Goal: Task Accomplishment & Management: Complete application form

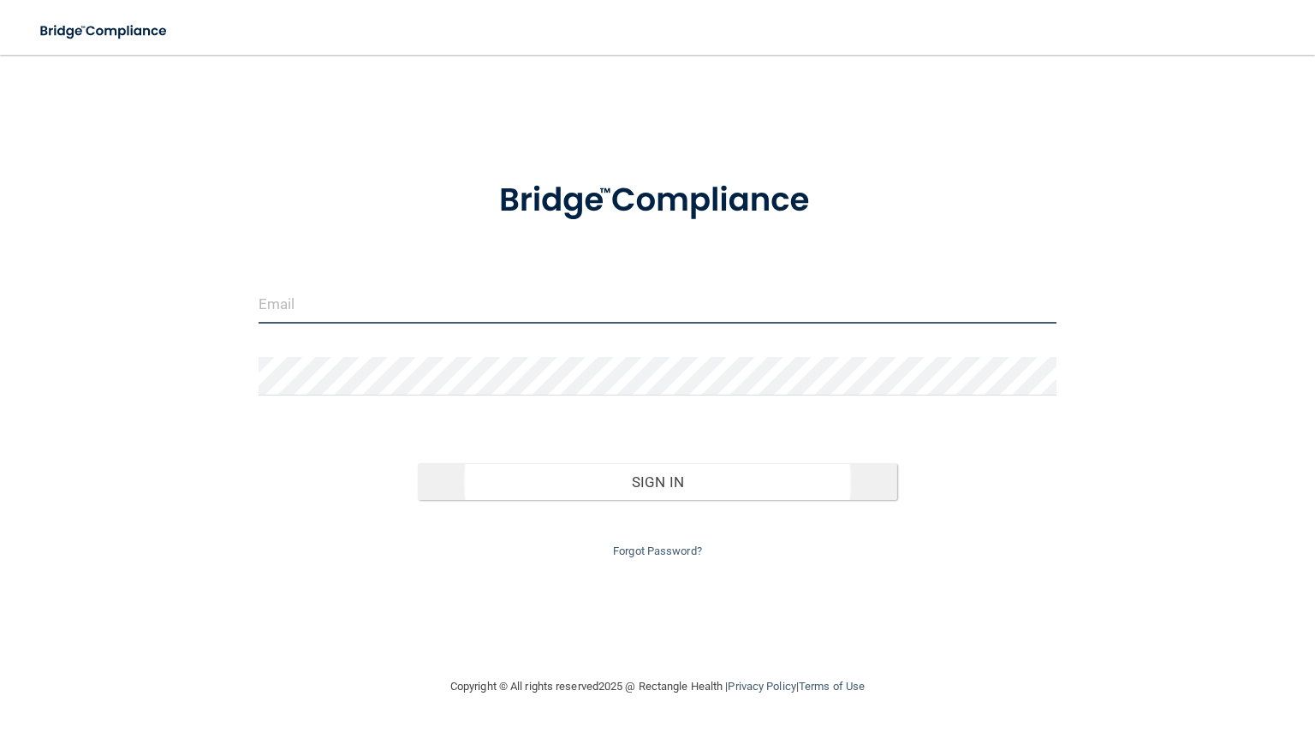
type input "[EMAIL_ADDRESS][DOMAIN_NAME]"
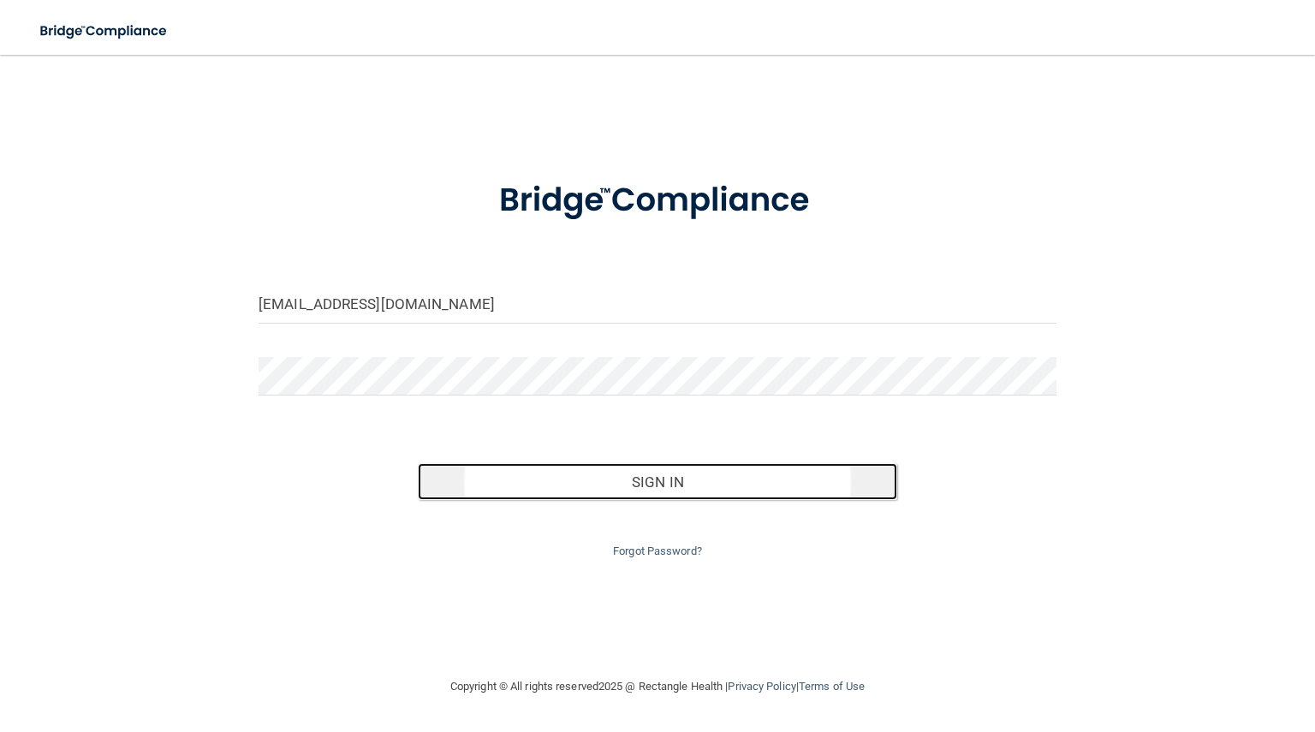
click at [668, 490] on button "Sign In" at bounding box center [657, 482] width 479 height 38
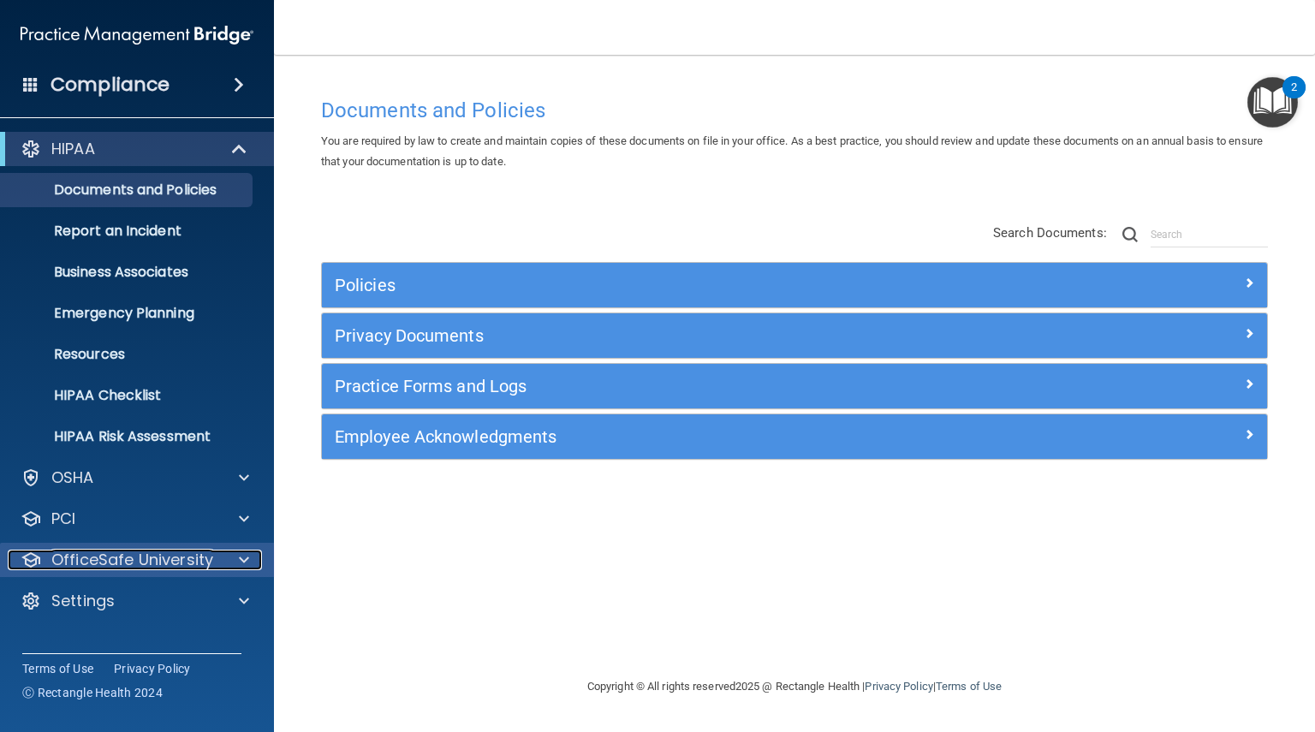
click at [242, 562] on span at bounding box center [244, 560] width 10 height 21
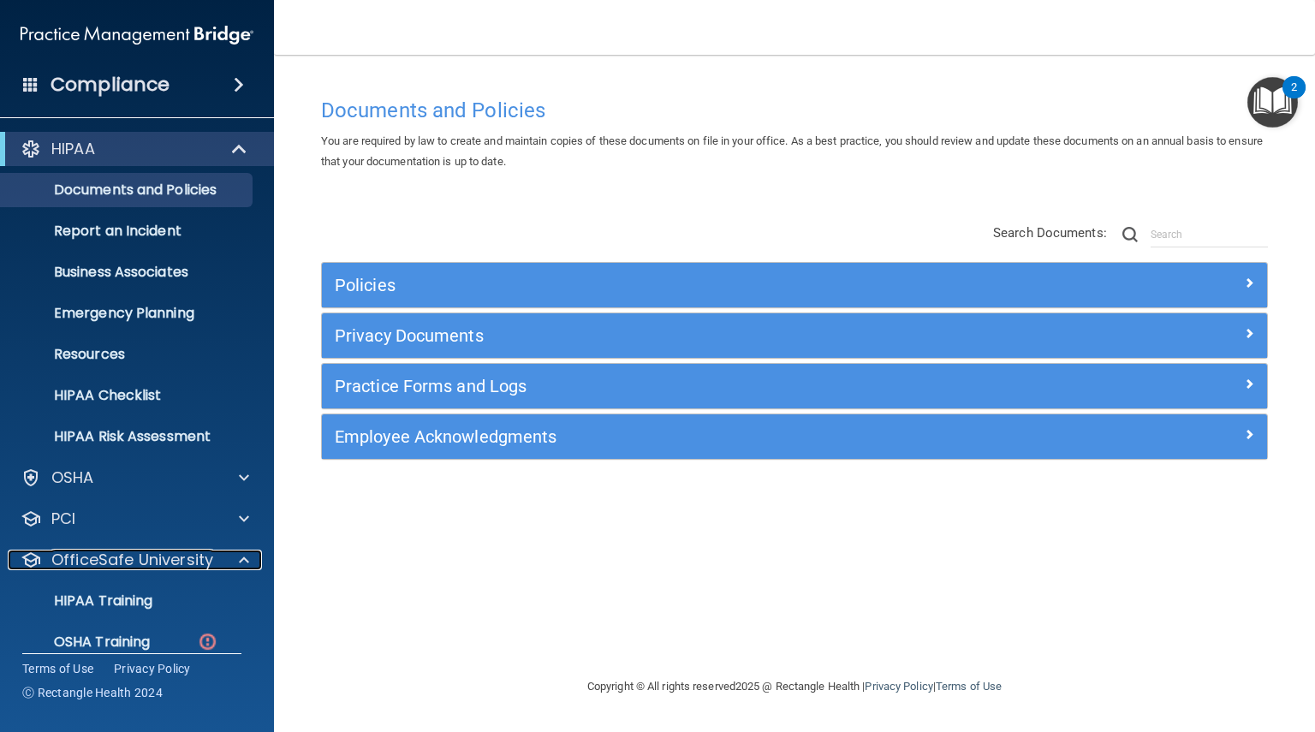
scroll to position [102, 0]
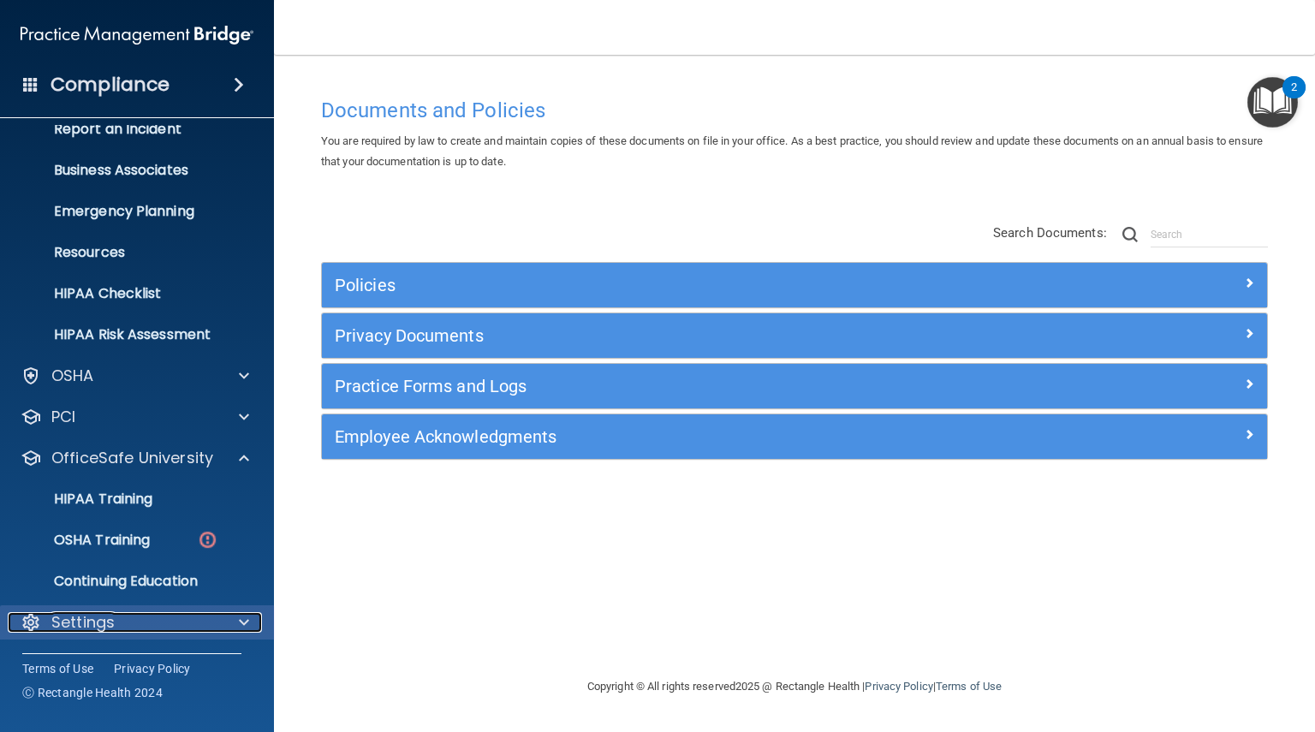
click at [204, 615] on div "Settings" at bounding box center [114, 622] width 212 height 21
click at [247, 623] on span at bounding box center [244, 622] width 10 height 21
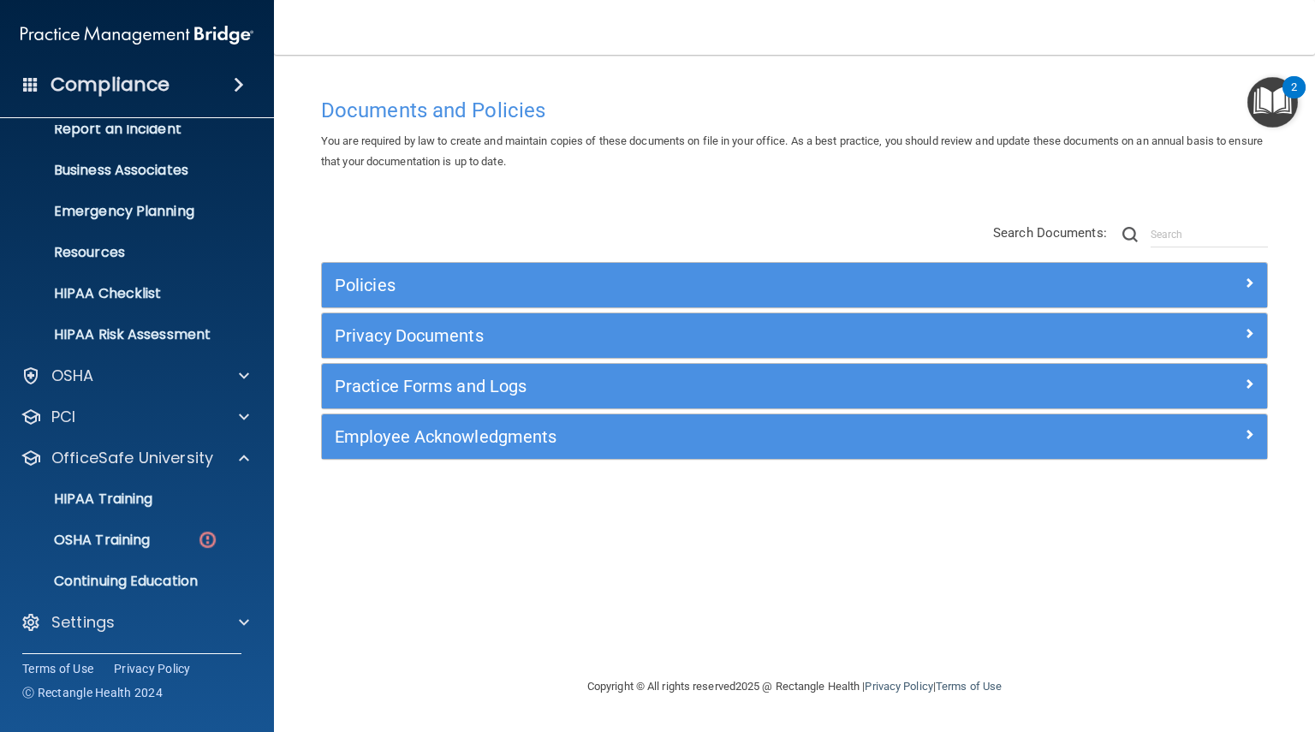
click at [234, 80] on span at bounding box center [239, 85] width 10 height 21
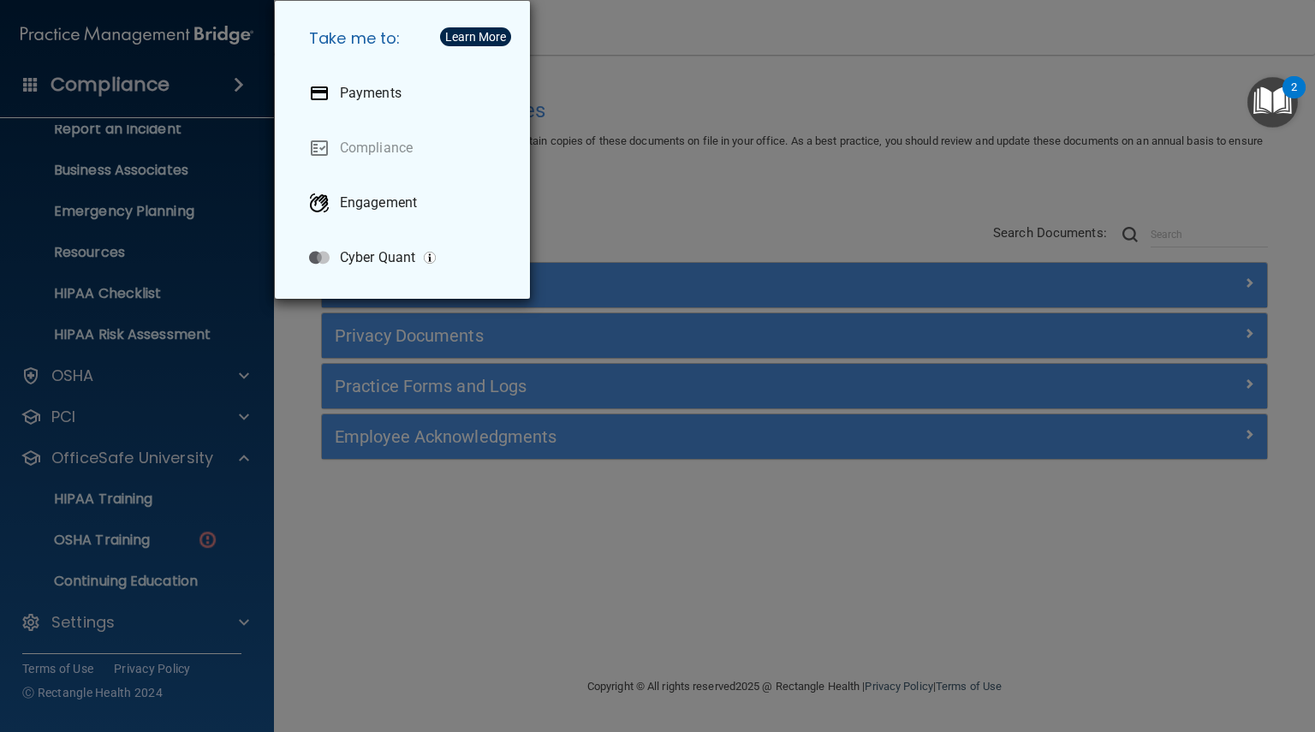
click at [319, 569] on div "Take me to: Payments Compliance Engagement Cyber Quant" at bounding box center [657, 366] width 1315 height 732
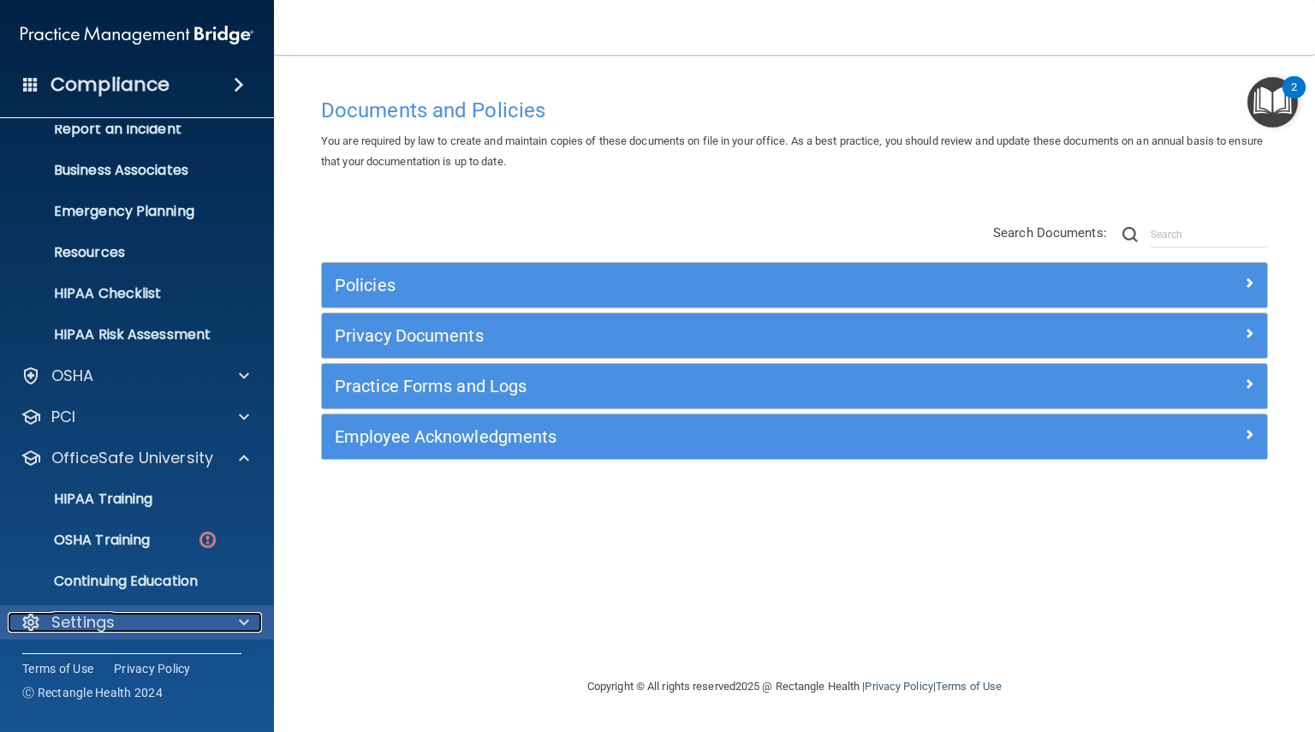
click at [240, 616] on span at bounding box center [244, 622] width 10 height 21
click at [243, 627] on span at bounding box center [244, 622] width 10 height 21
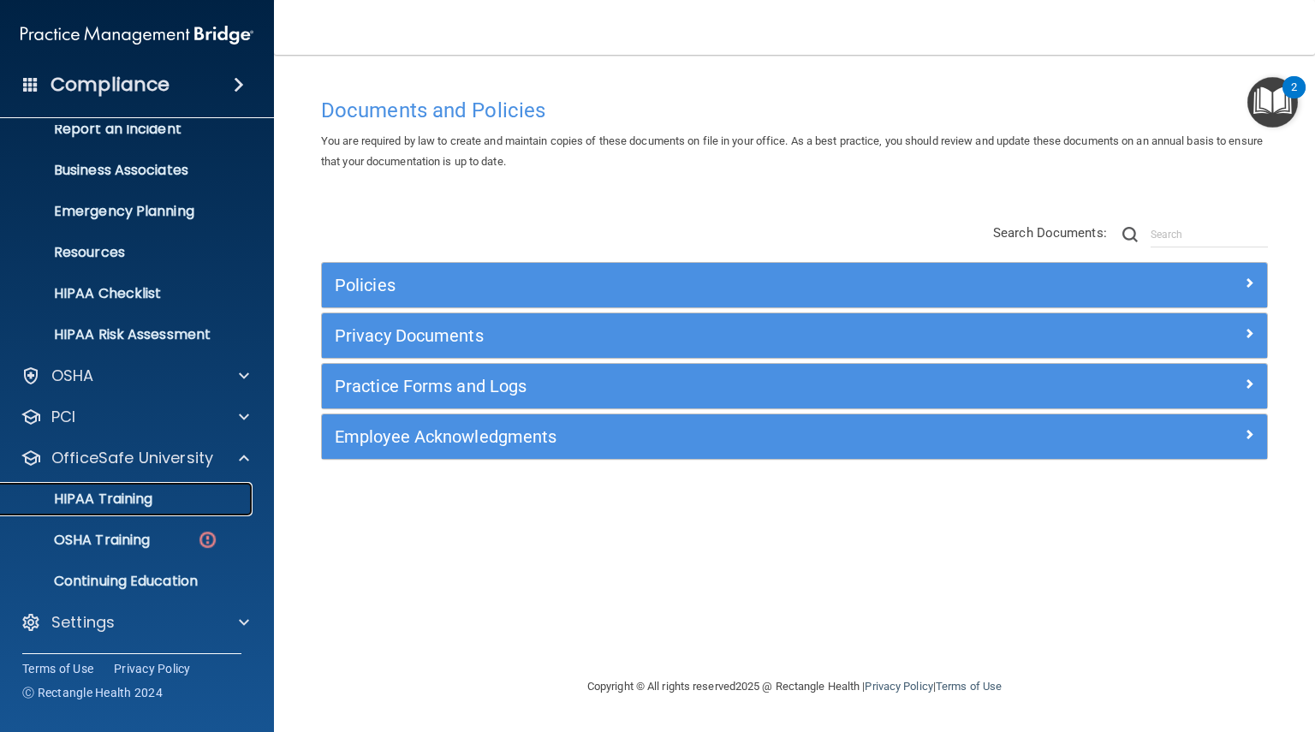
click at [138, 485] on link "HIPAA Training" at bounding box center [118, 499] width 270 height 34
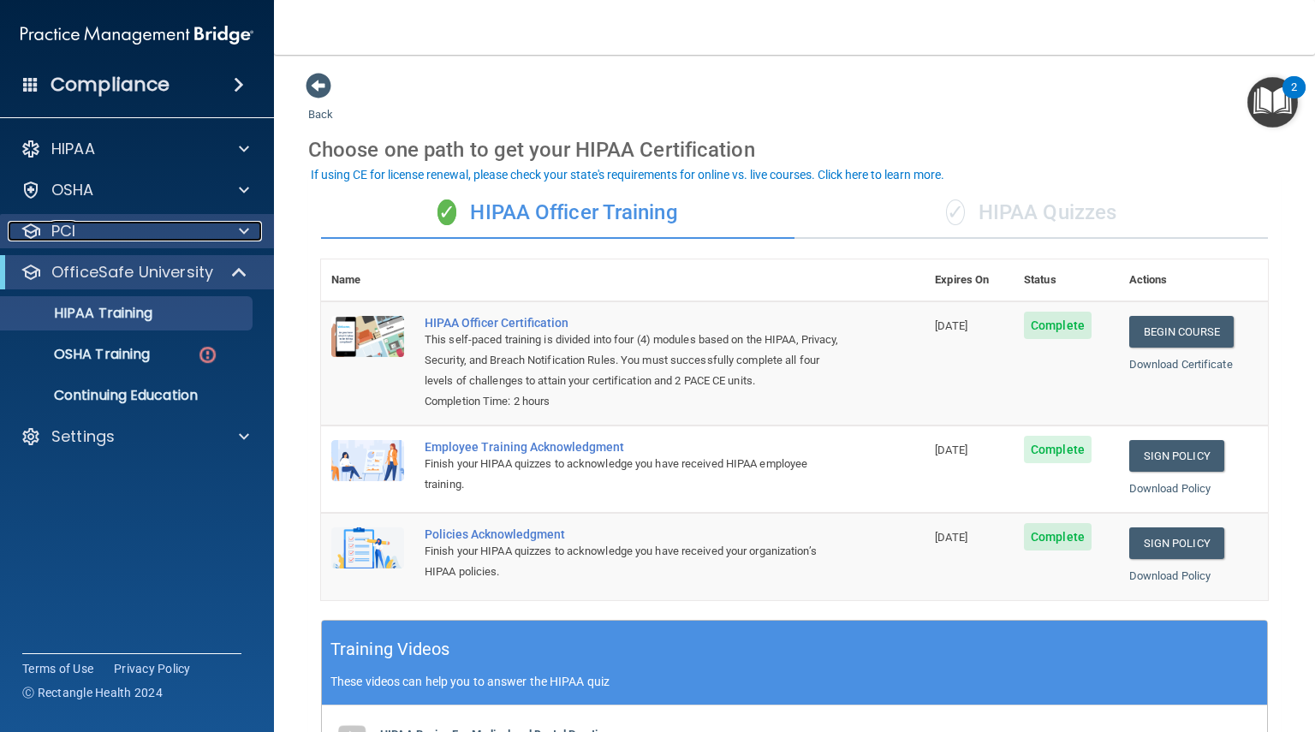
click at [245, 227] on span at bounding box center [244, 231] width 10 height 21
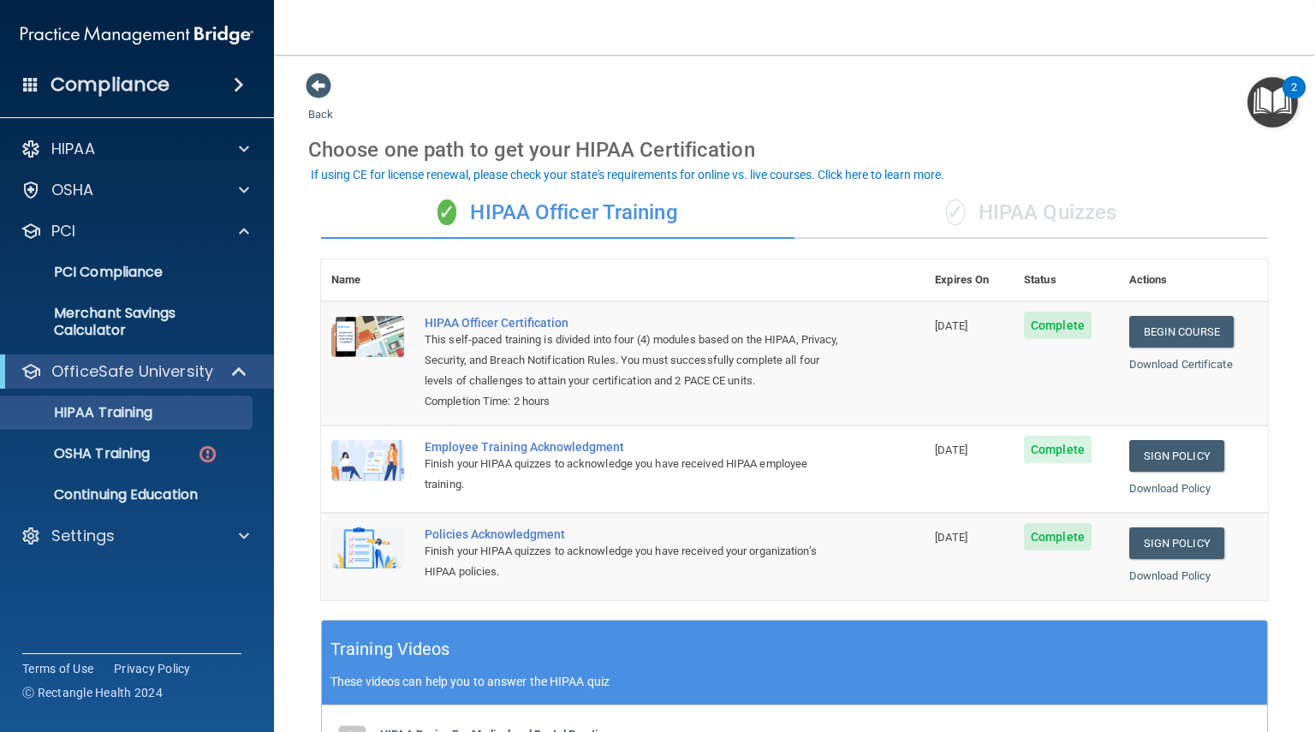
click at [32, 77] on span at bounding box center [30, 83] width 15 height 15
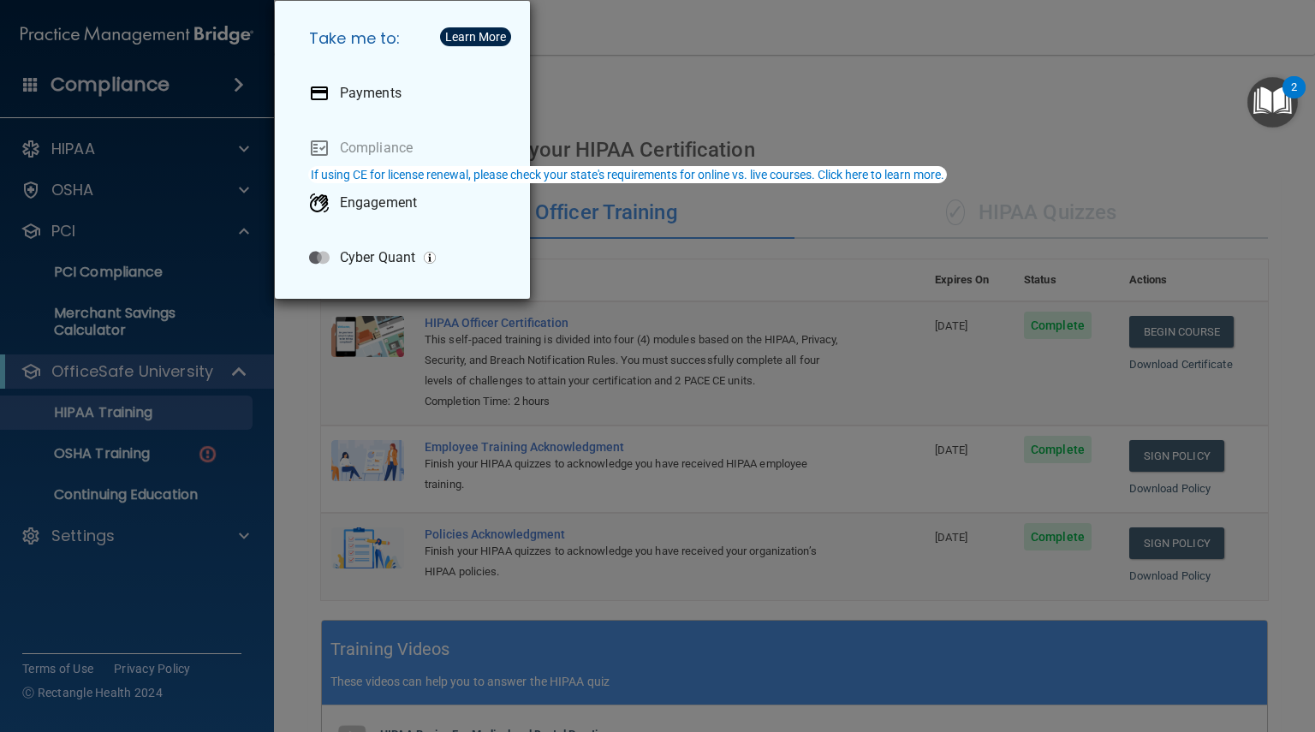
click at [153, 642] on div "Take me to: Payments Compliance Engagement Cyber Quant" at bounding box center [657, 366] width 1315 height 732
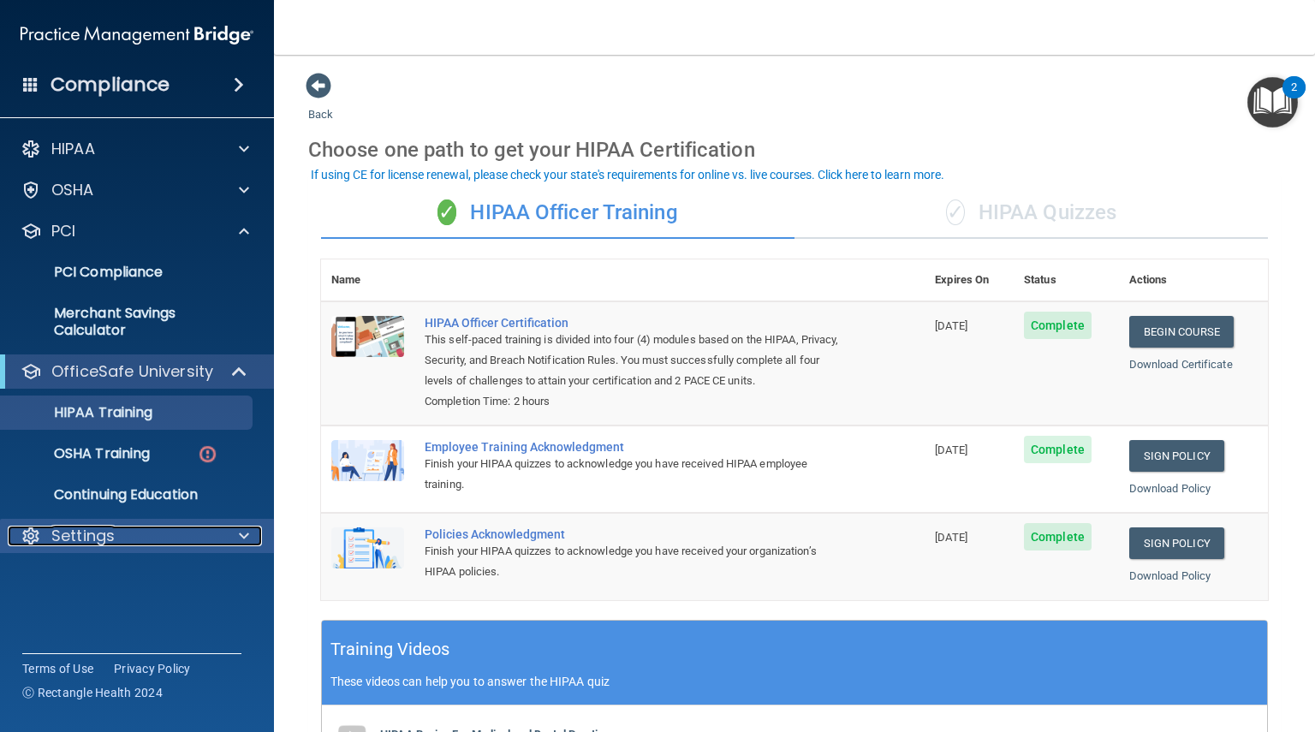
click at [63, 537] on p "Settings" at bounding box center [82, 536] width 63 height 21
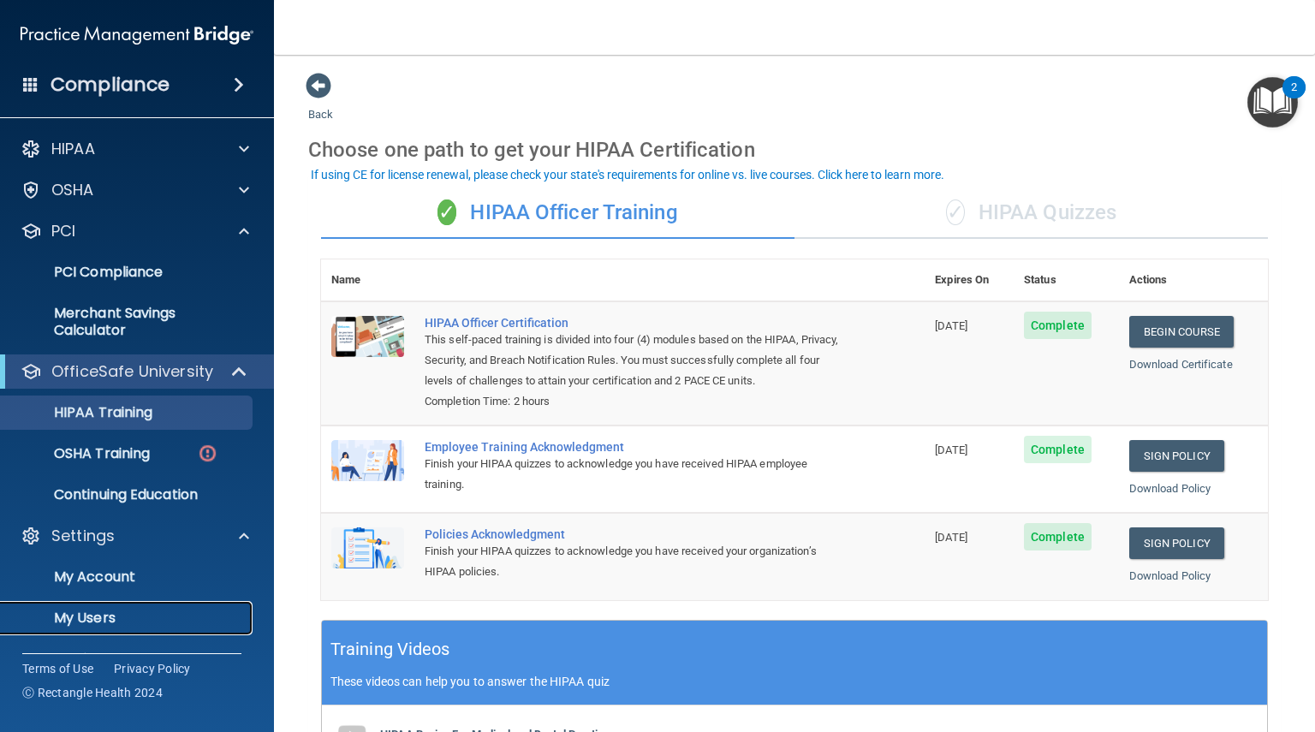
click at [99, 606] on link "My Users" at bounding box center [118, 618] width 270 height 34
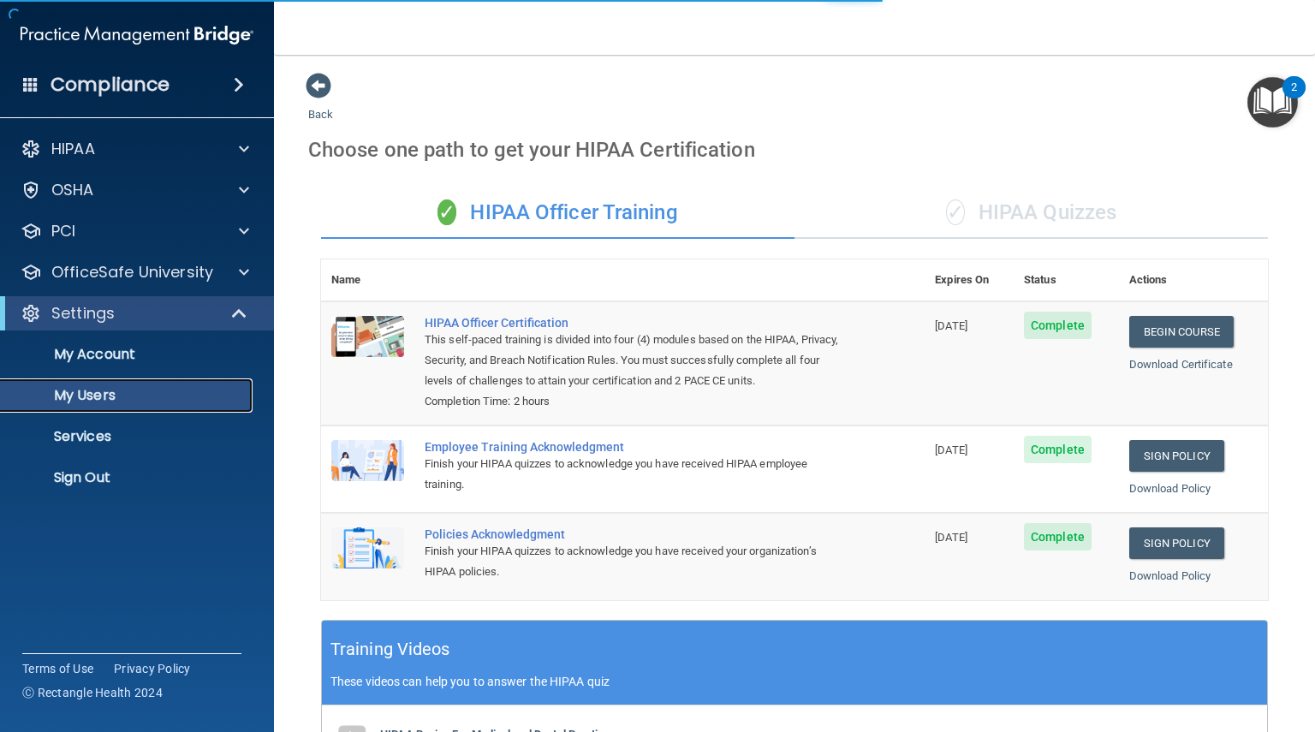
select select "20"
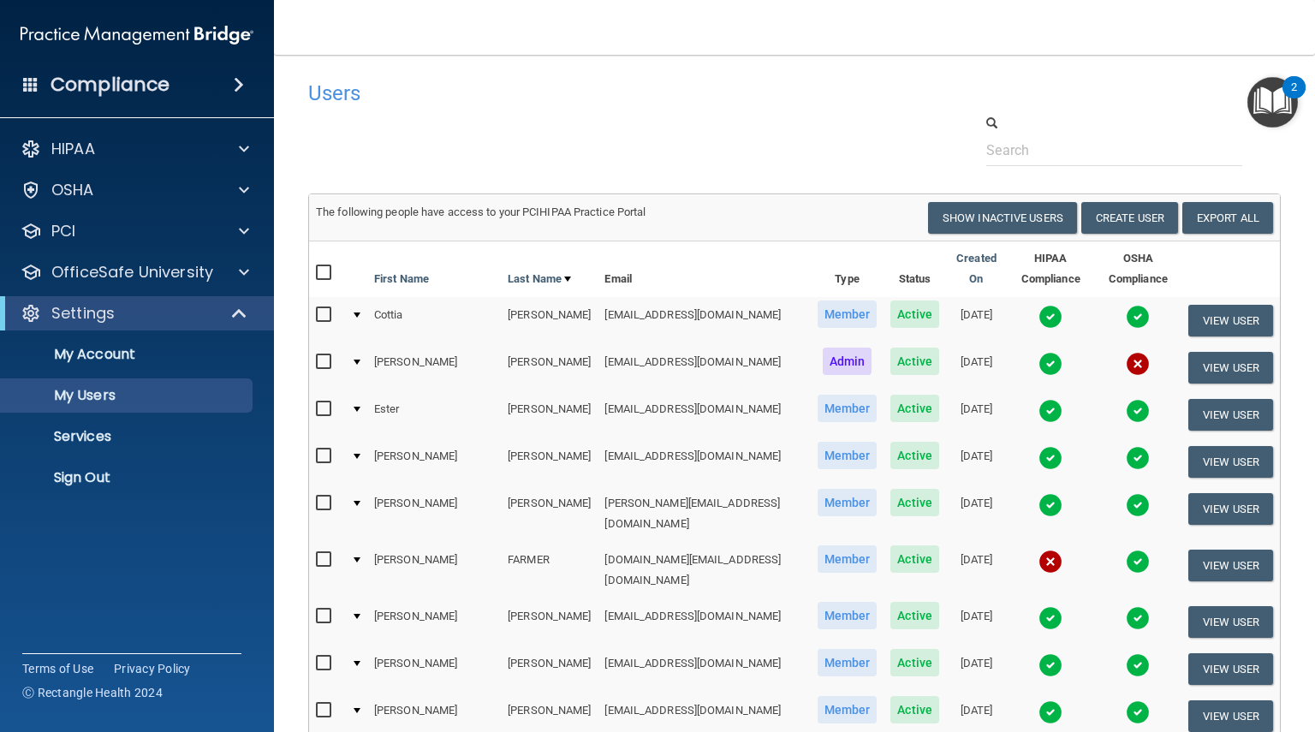
click at [356, 313] on div at bounding box center [357, 315] width 7 height 5
click at [327, 308] on input "checkbox" at bounding box center [326, 315] width 20 height 14
checkbox input "true"
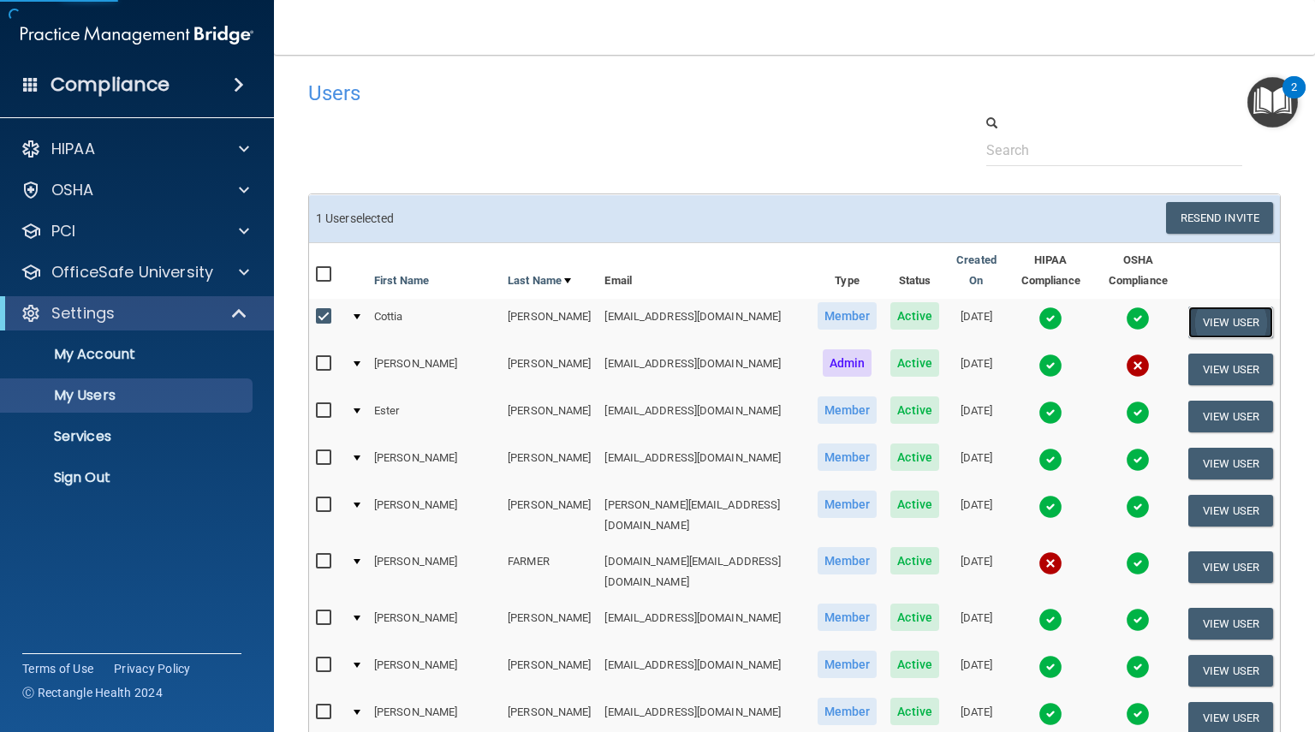
click at [1213, 309] on button "View User" at bounding box center [1231, 323] width 85 height 32
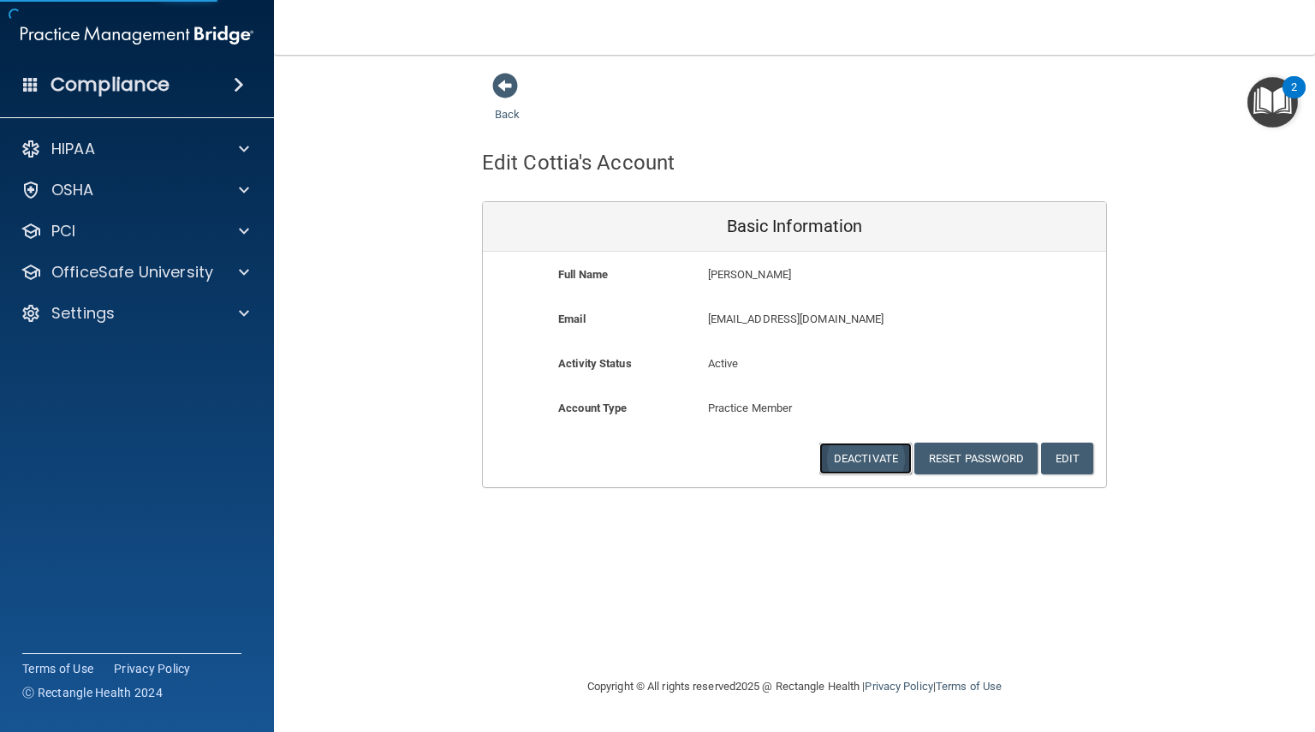
click at [866, 462] on button "Deactivate" at bounding box center [866, 459] width 92 height 32
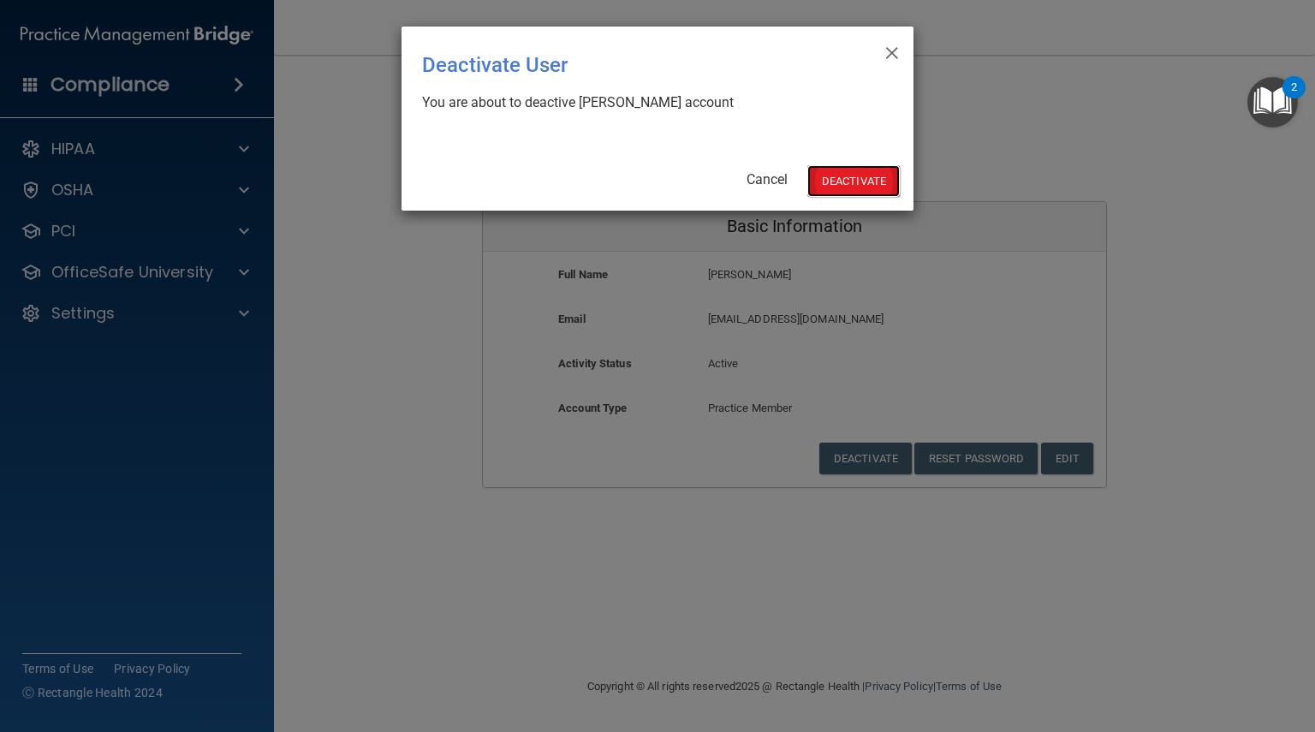
click at [856, 180] on button "Deactivate" at bounding box center [854, 181] width 92 height 32
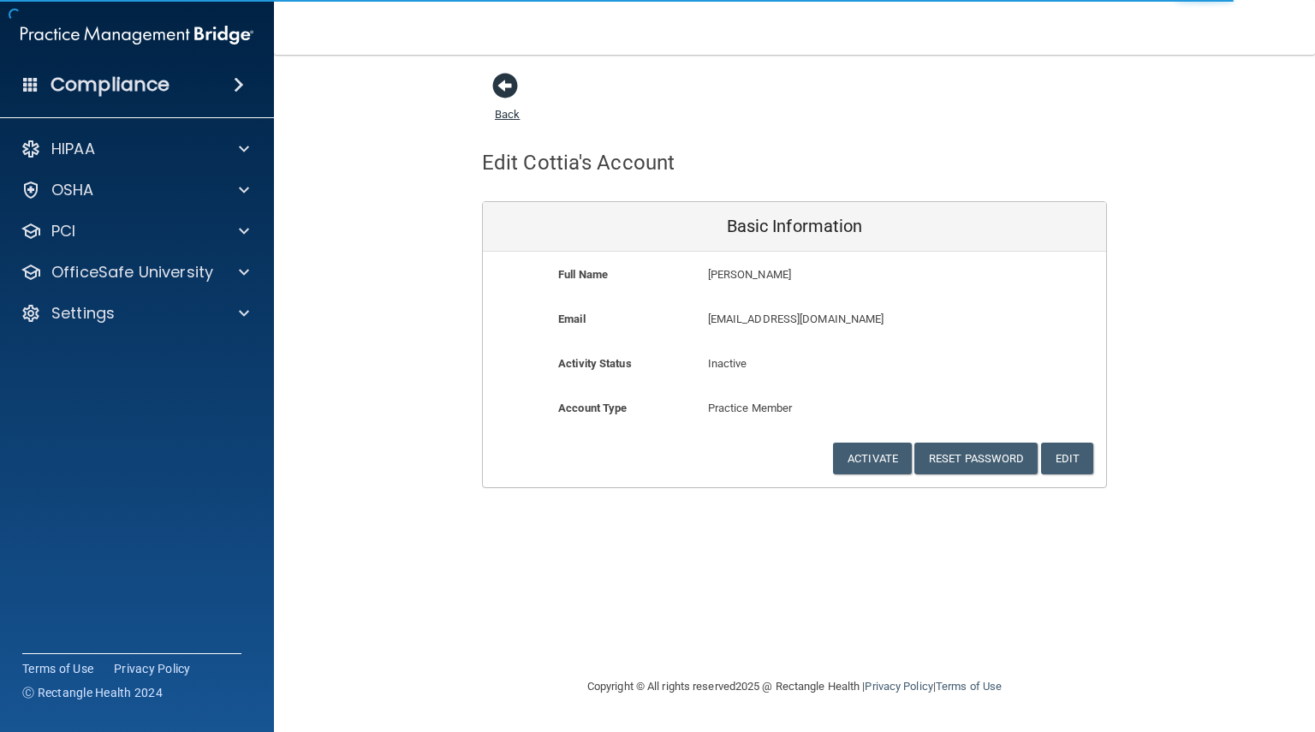
click at [501, 82] on span at bounding box center [505, 86] width 26 height 26
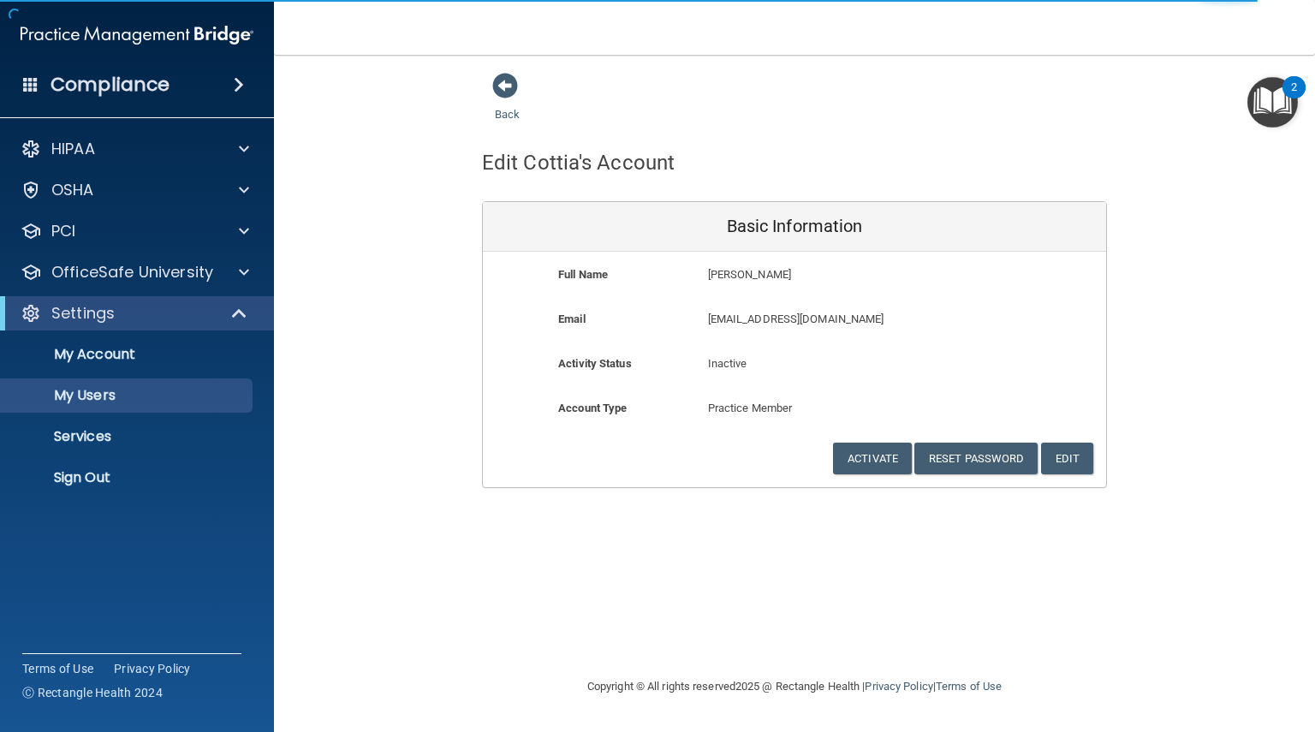
select select "20"
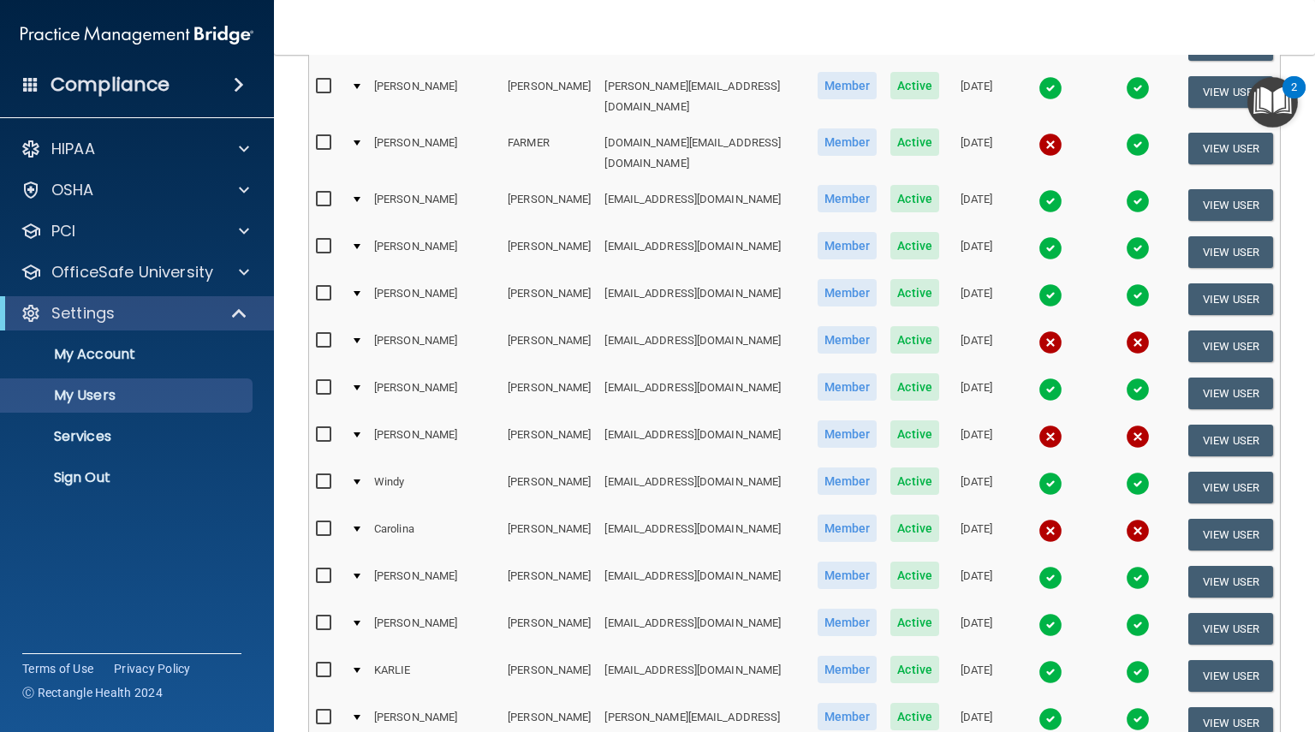
scroll to position [368, 0]
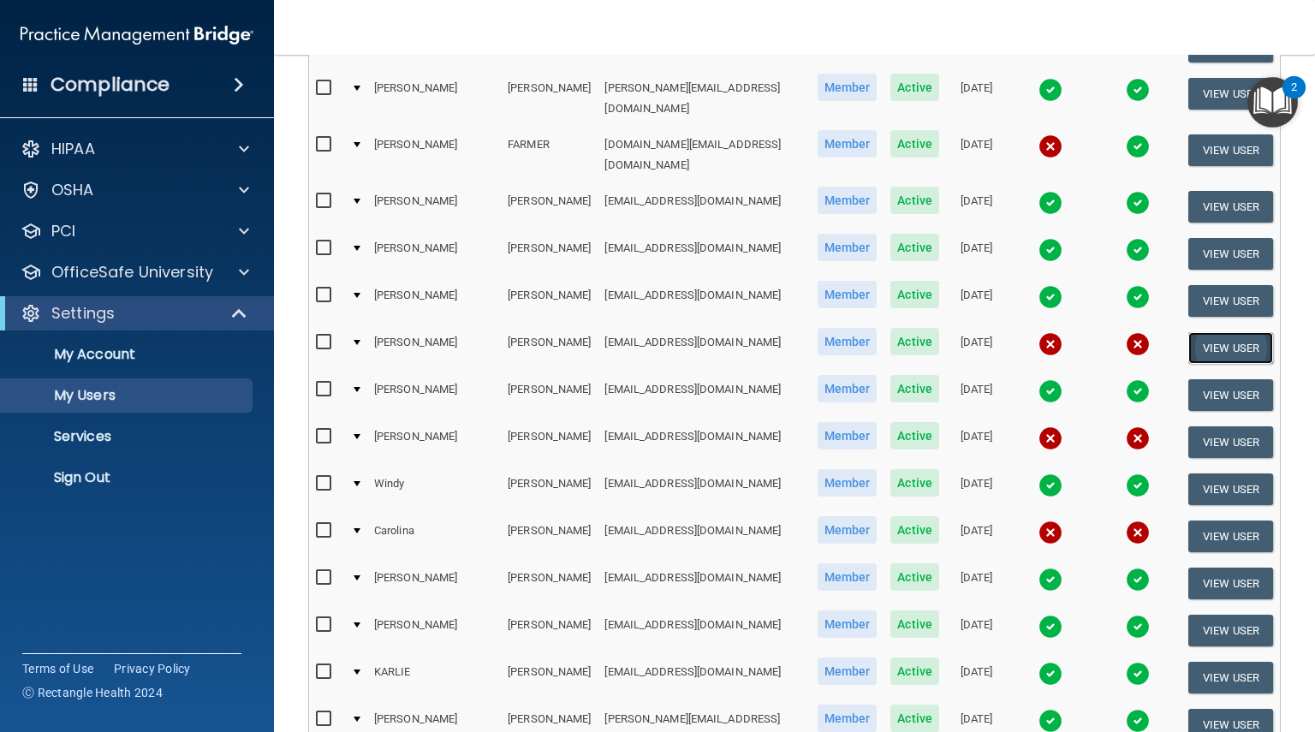
click at [1200, 332] on button "View User" at bounding box center [1231, 348] width 85 height 32
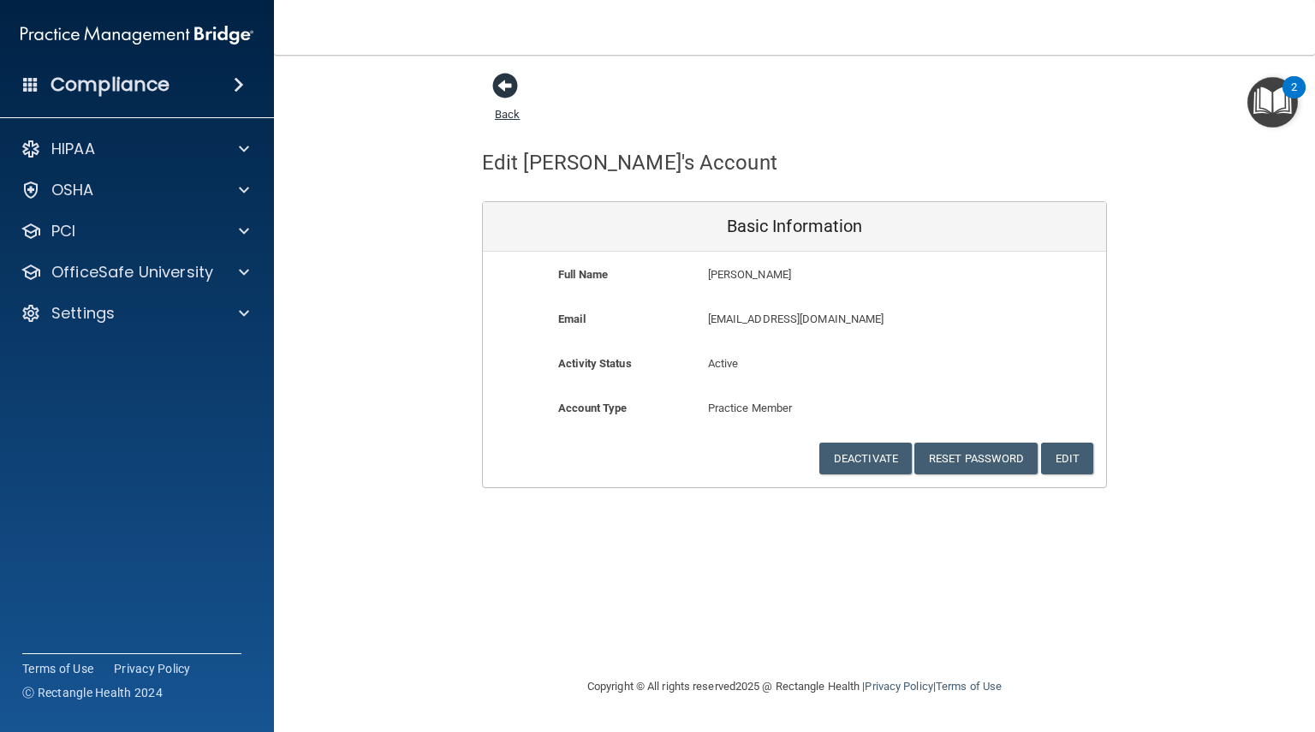
click at [506, 94] on span at bounding box center [505, 86] width 26 height 26
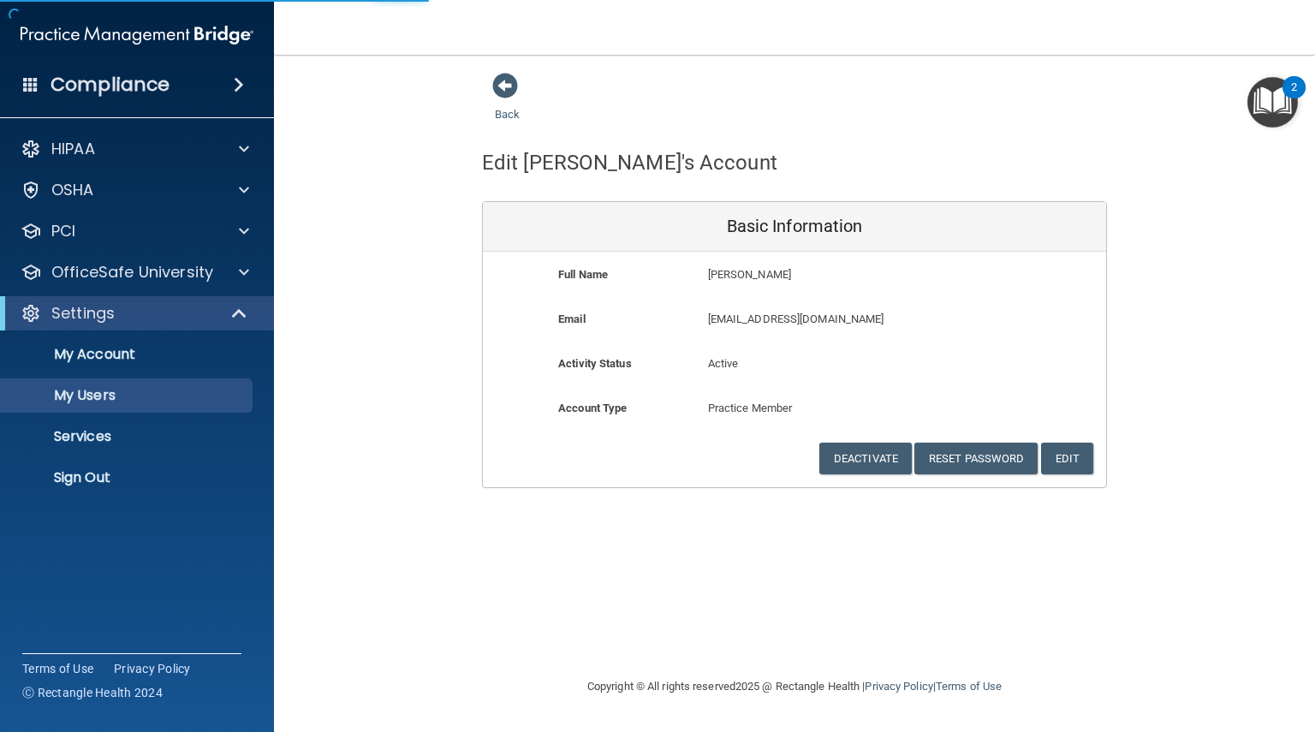
select select "20"
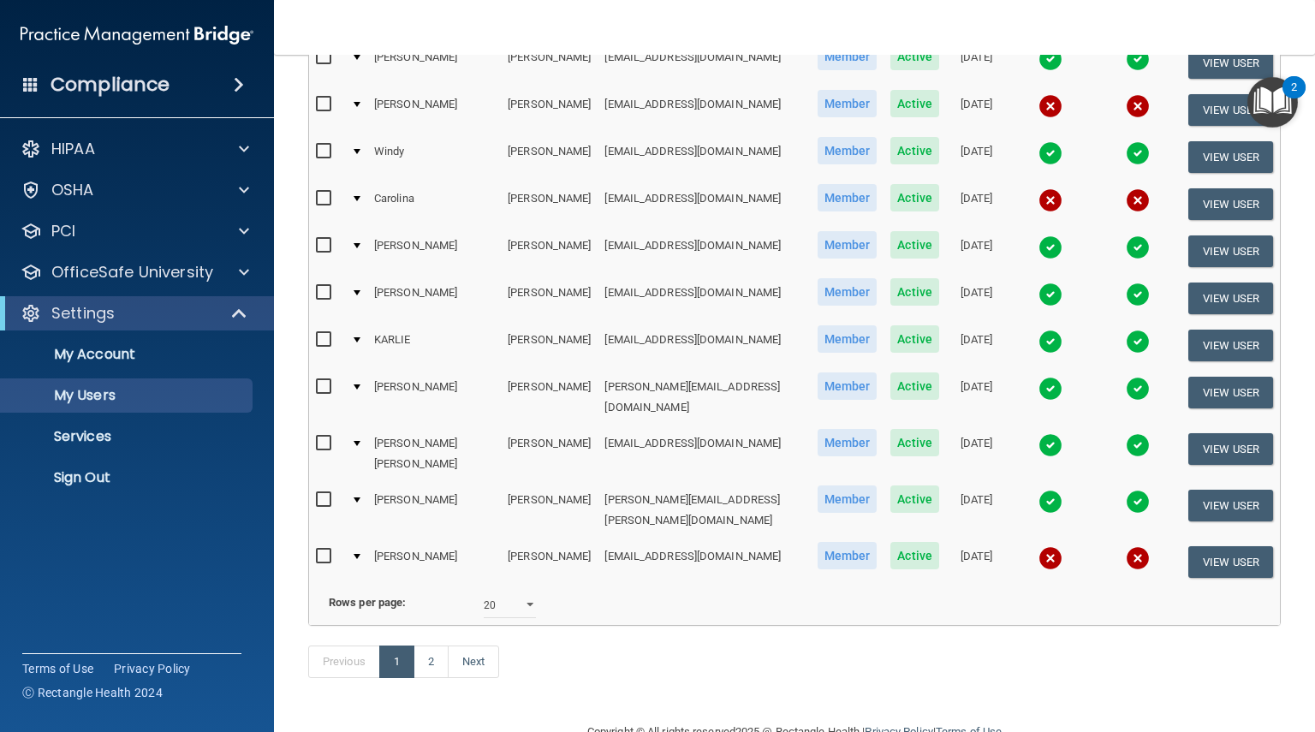
scroll to position [696, 0]
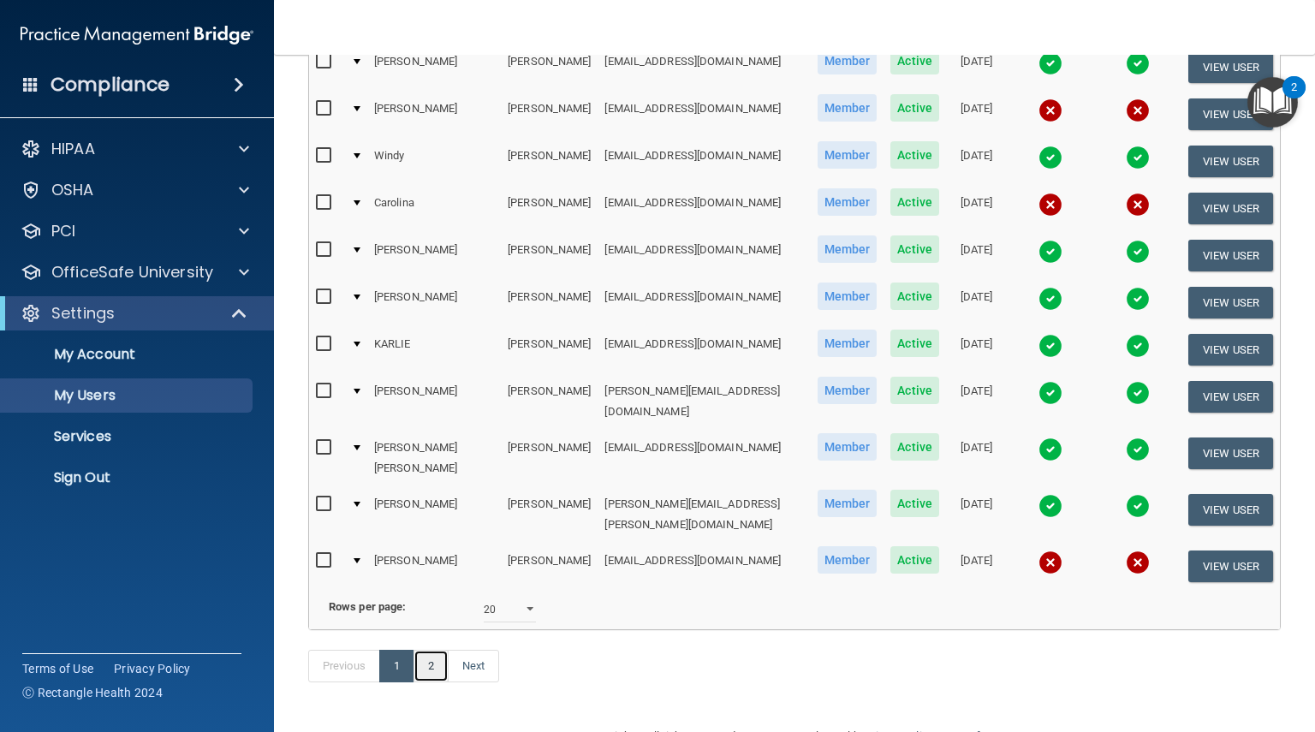
click at [441, 650] on link "2" at bounding box center [431, 666] width 35 height 33
select select "20"
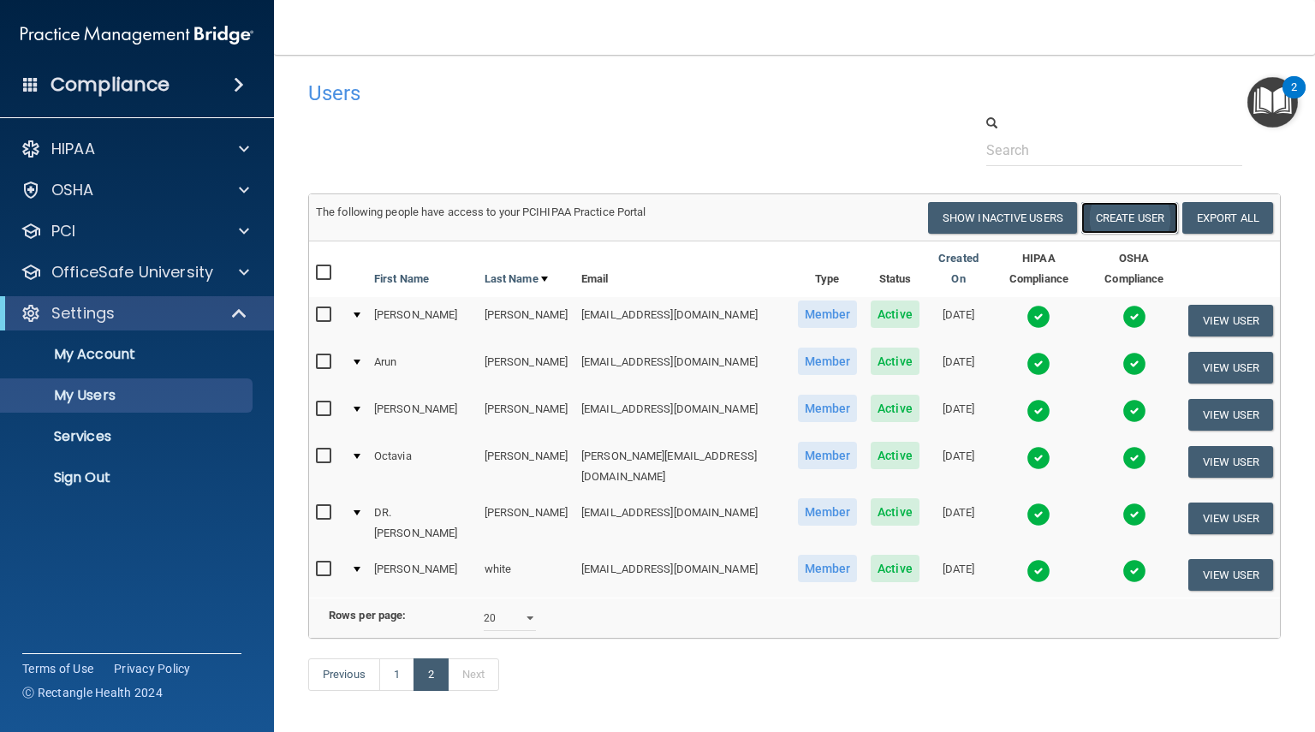
click at [1105, 218] on button "Create User" at bounding box center [1130, 218] width 97 height 32
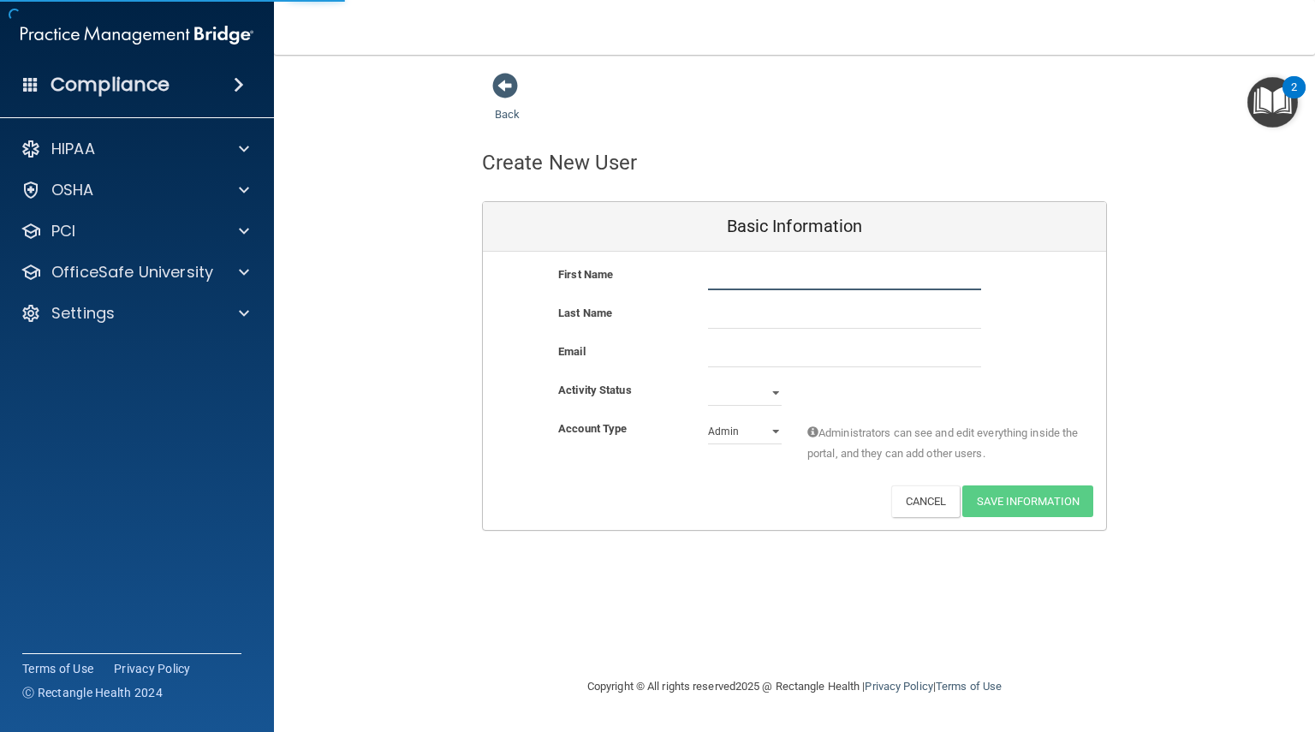
click at [721, 278] on input "text" at bounding box center [844, 278] width 273 height 26
type input "Tajammal"
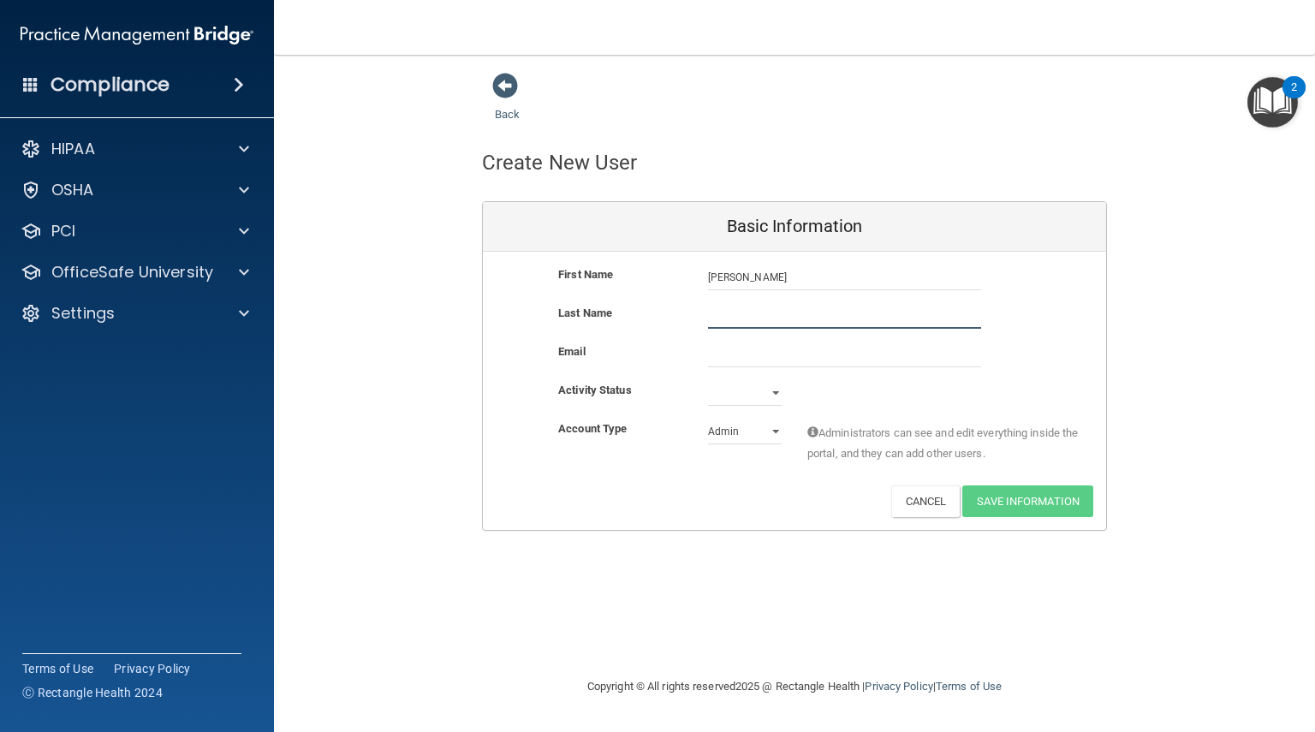
type input "Brown"
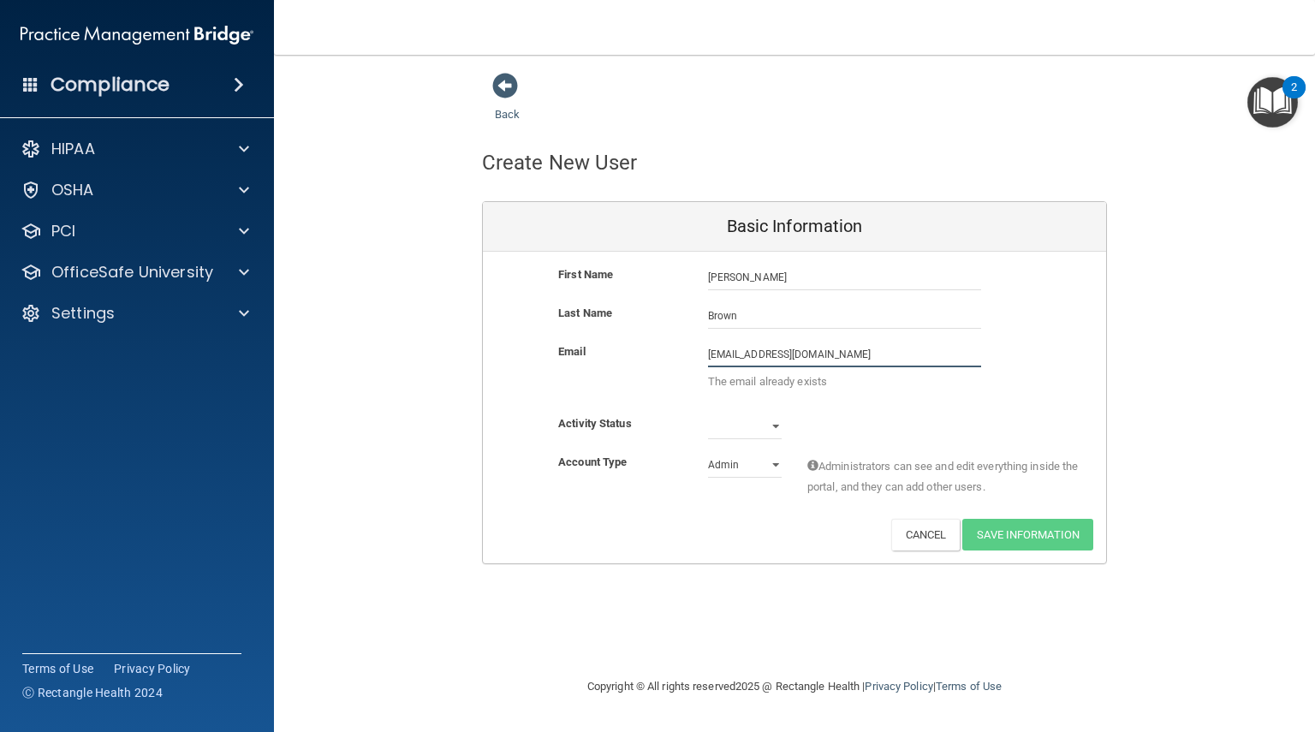
drag, startPoint x: 868, startPoint y: 361, endPoint x: 266, endPoint y: 408, distance: 603.9
click at [266, 408] on div "Compliance HIPAA Documents and Policies Report an Incident Business Associates …" at bounding box center [657, 366] width 1315 height 732
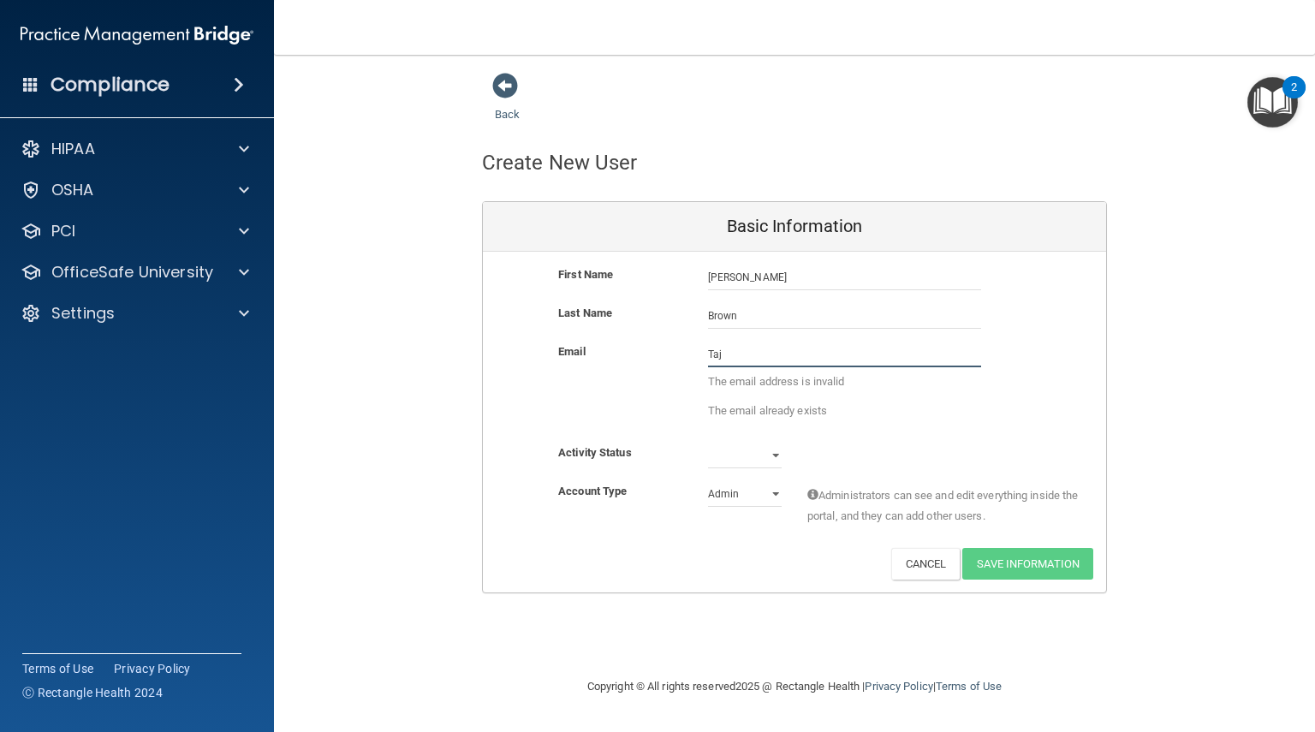
type input "Tajammalbrown10@gmail.com"
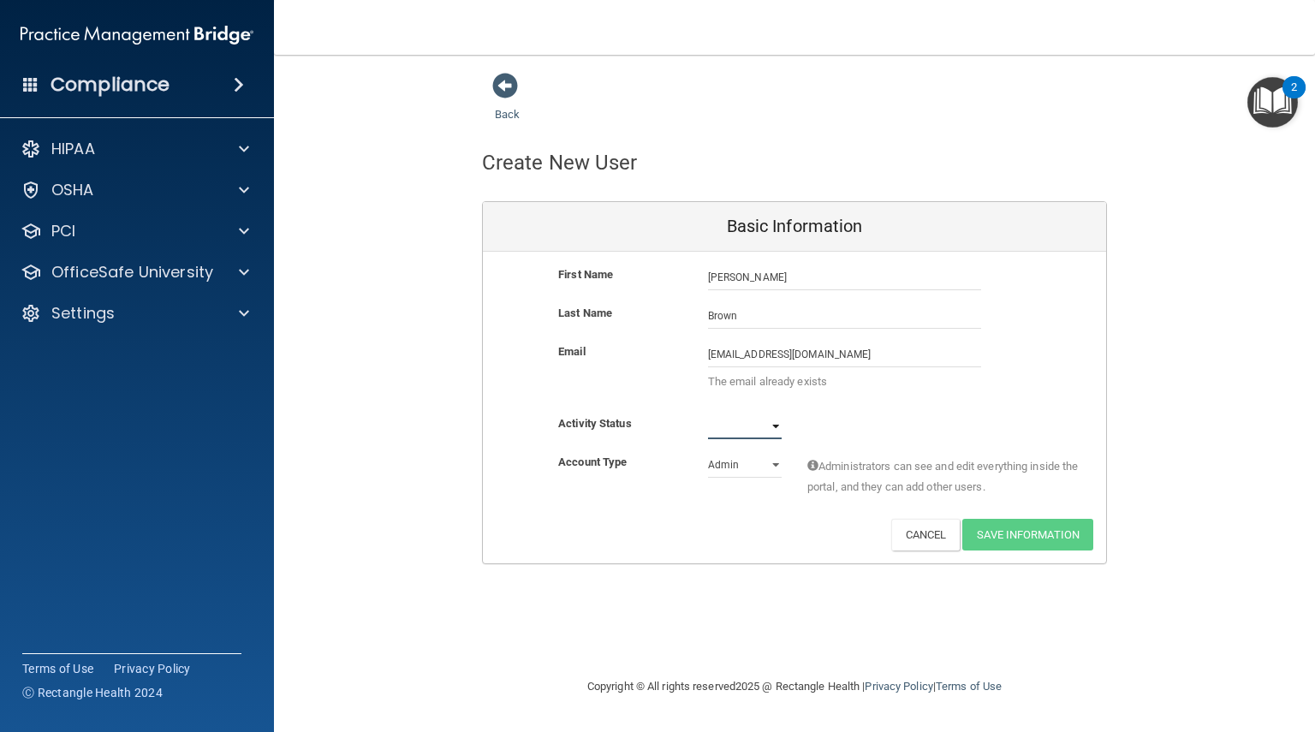
click at [774, 422] on div "First Name Tajammal Brown Tajammal Last Name Brown Email Tajammalbrown10@gmail.…" at bounding box center [794, 408] width 623 height 312
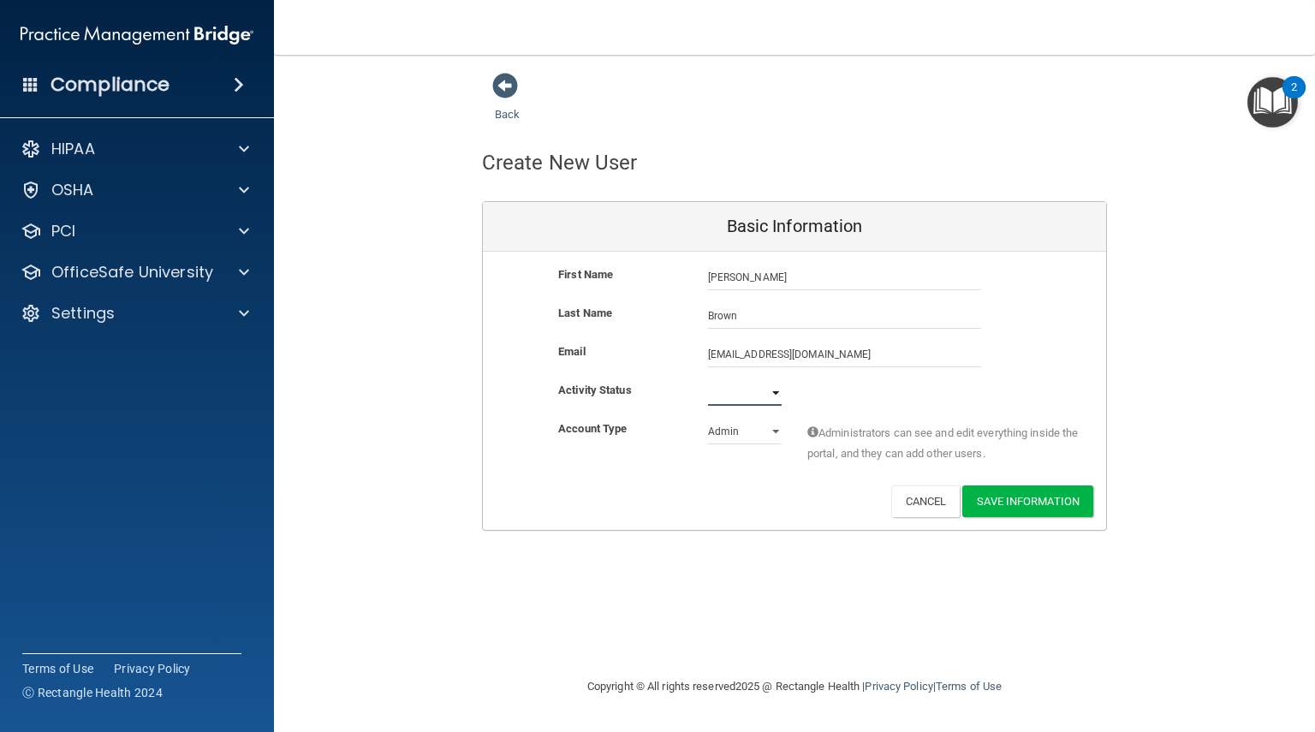
select select "active"
click at [708, 380] on select "Active Inactive" at bounding box center [745, 393] width 74 height 26
click at [776, 430] on select "Admin Member" at bounding box center [745, 432] width 74 height 26
select select "practice_member"
click at [708, 419] on select "Admin Member" at bounding box center [745, 432] width 74 height 26
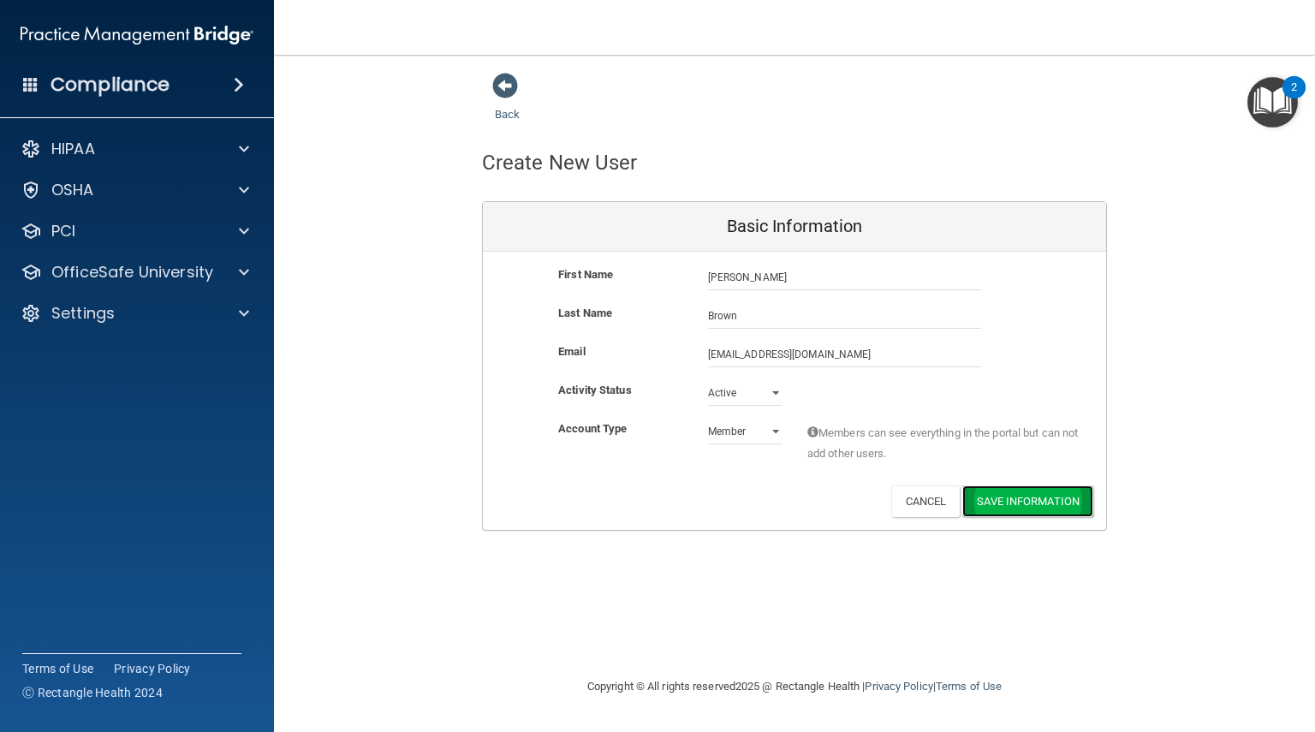
click at [1064, 505] on button "Save Information" at bounding box center [1028, 502] width 131 height 32
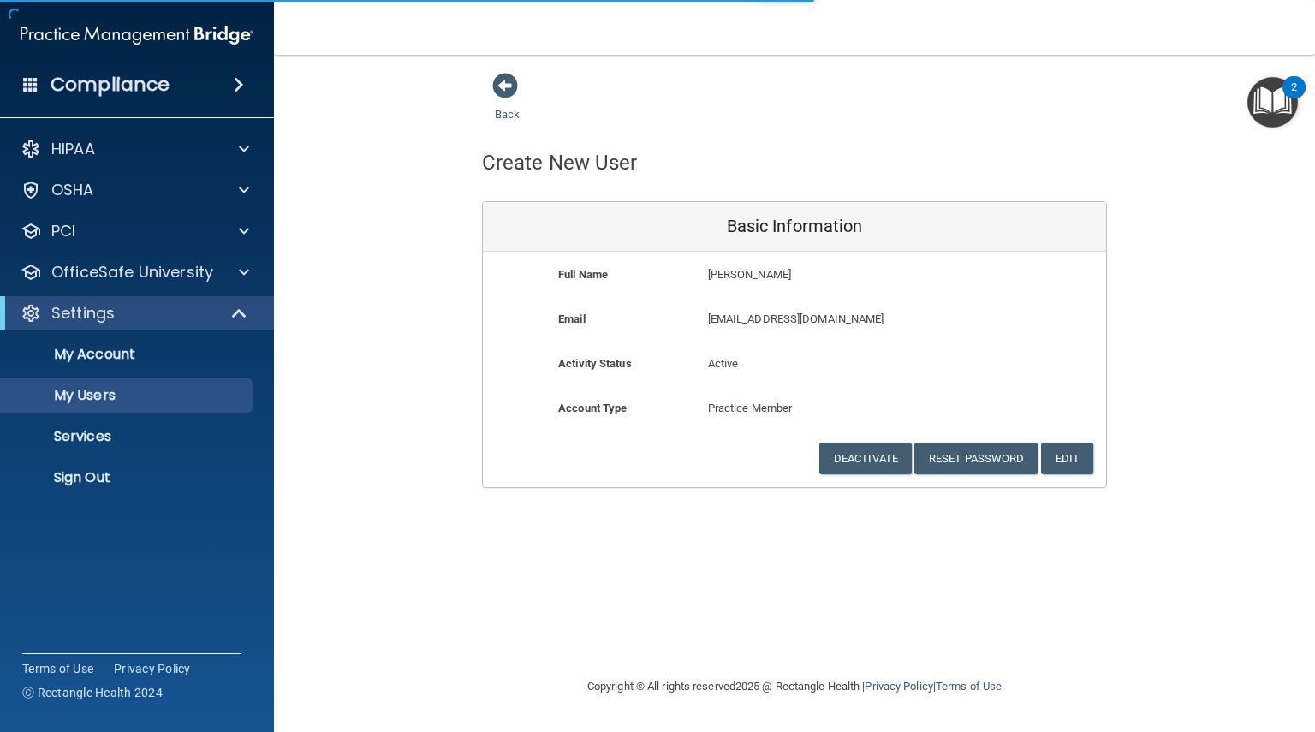
select select "20"
